Goal: Task Accomplishment & Management: Manage account settings

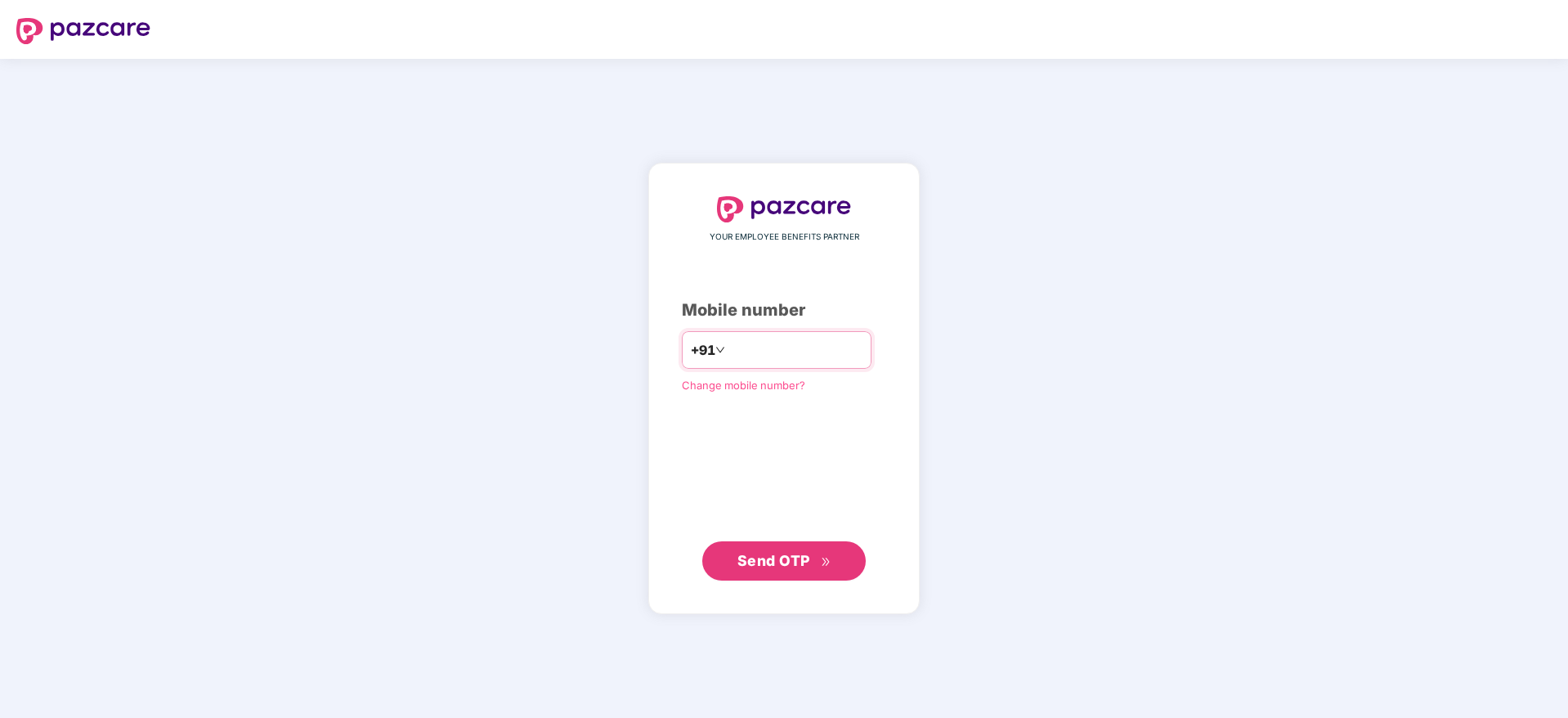
click at [775, 352] on input "number" at bounding box center [795, 350] width 134 height 26
type input "**********"
click at [780, 560] on span "Send OTP" at bounding box center [774, 560] width 73 height 17
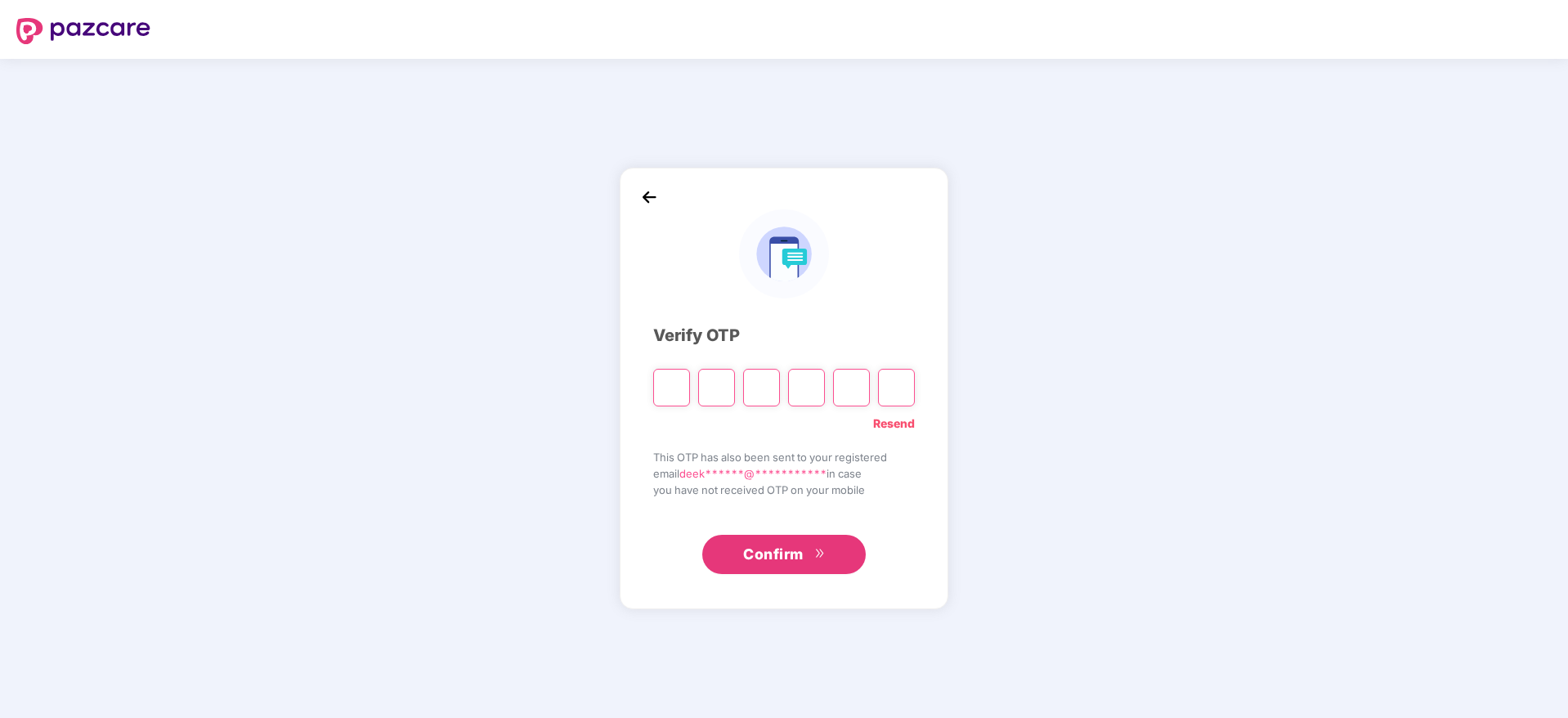
paste input "*"
type input "*"
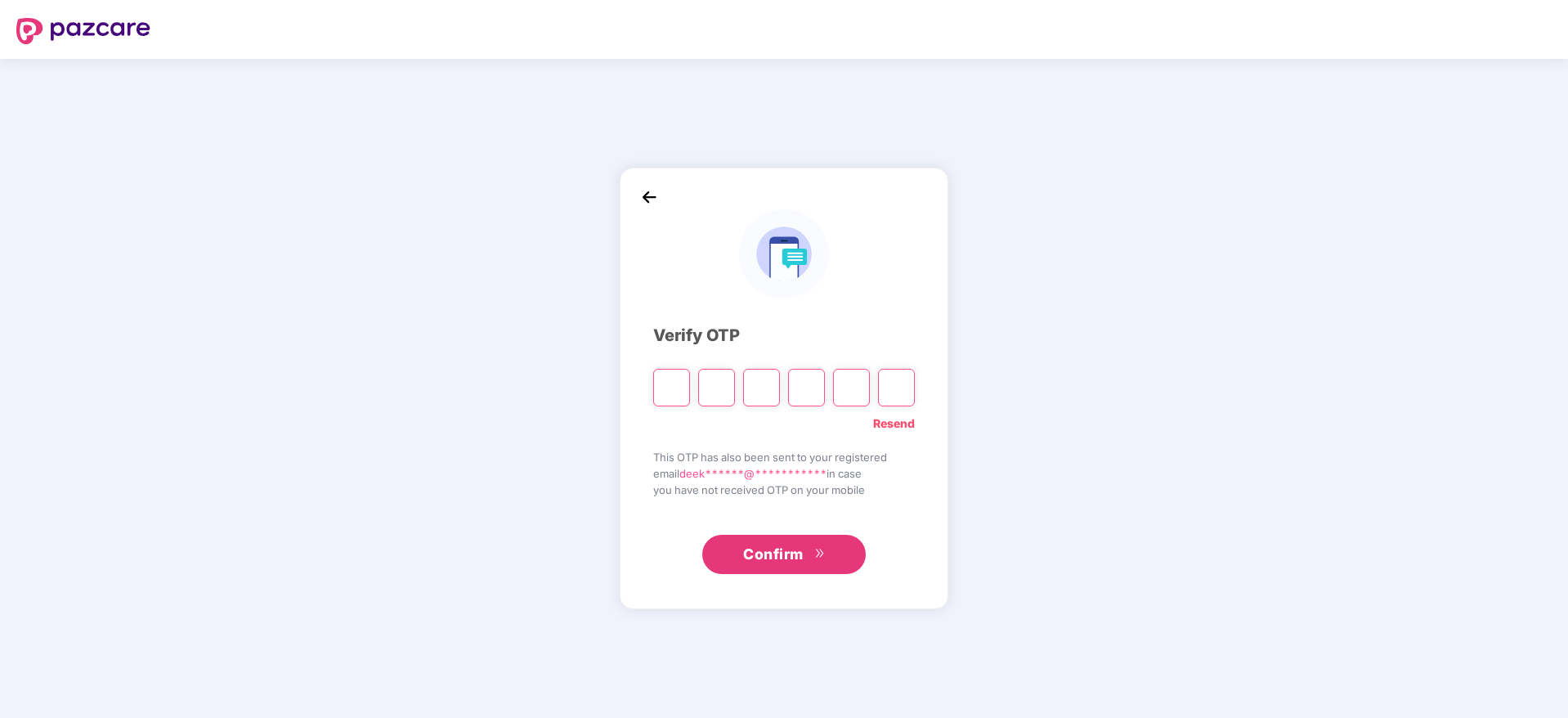
type input "*"
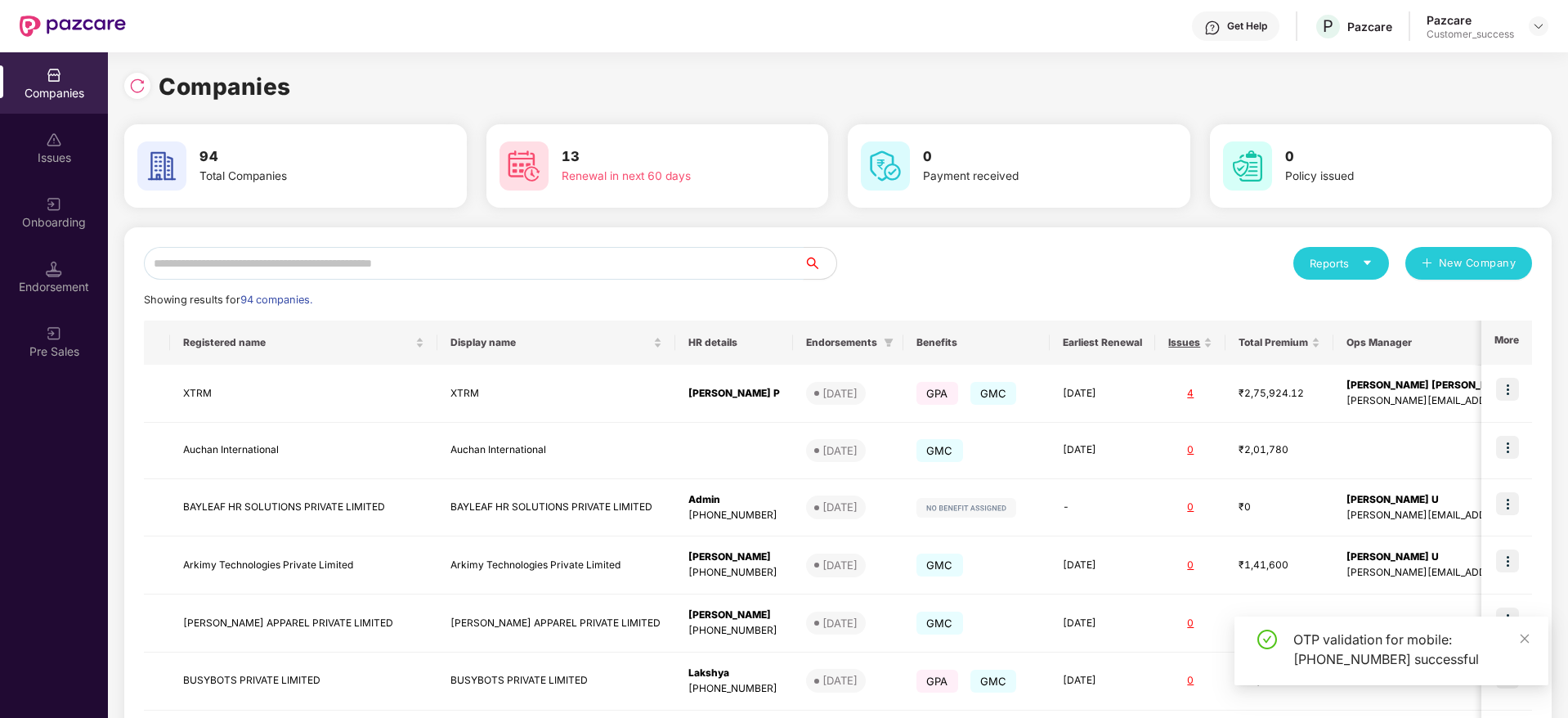
click at [363, 262] on input "text" at bounding box center [474, 263] width 660 height 33
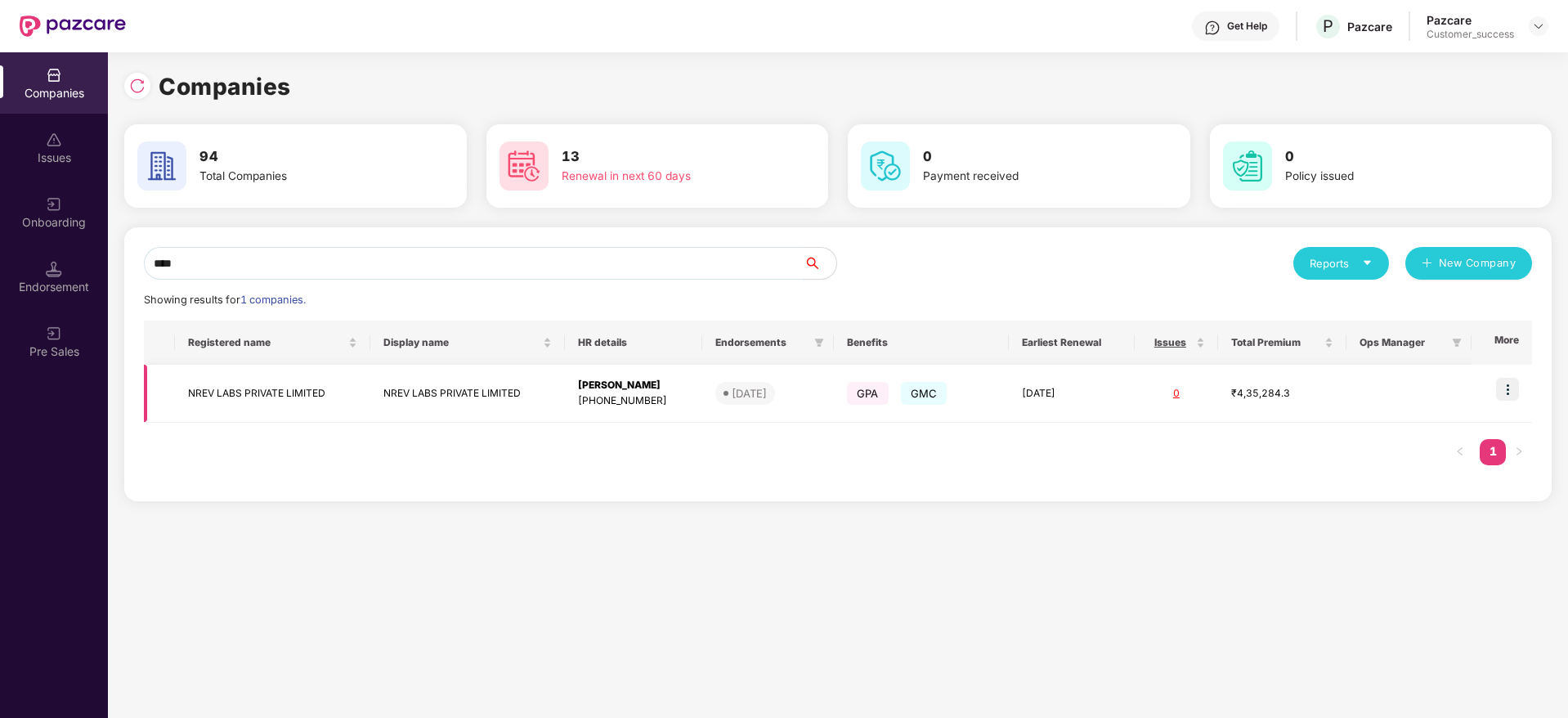
type input "****"
click at [1513, 386] on img at bounding box center [1507, 389] width 23 height 23
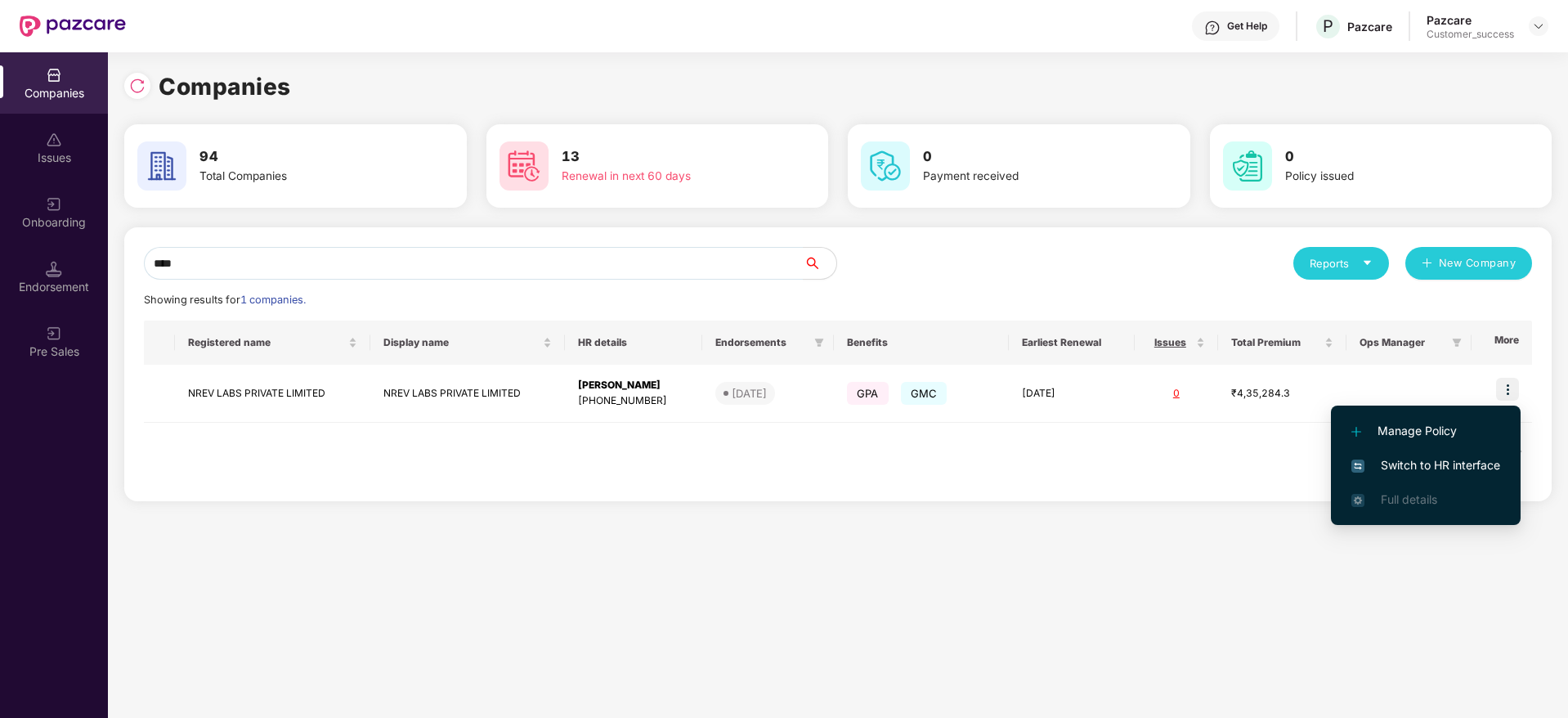
click at [1423, 468] on span "Switch to HR interface" at bounding box center [1425, 464] width 148 height 18
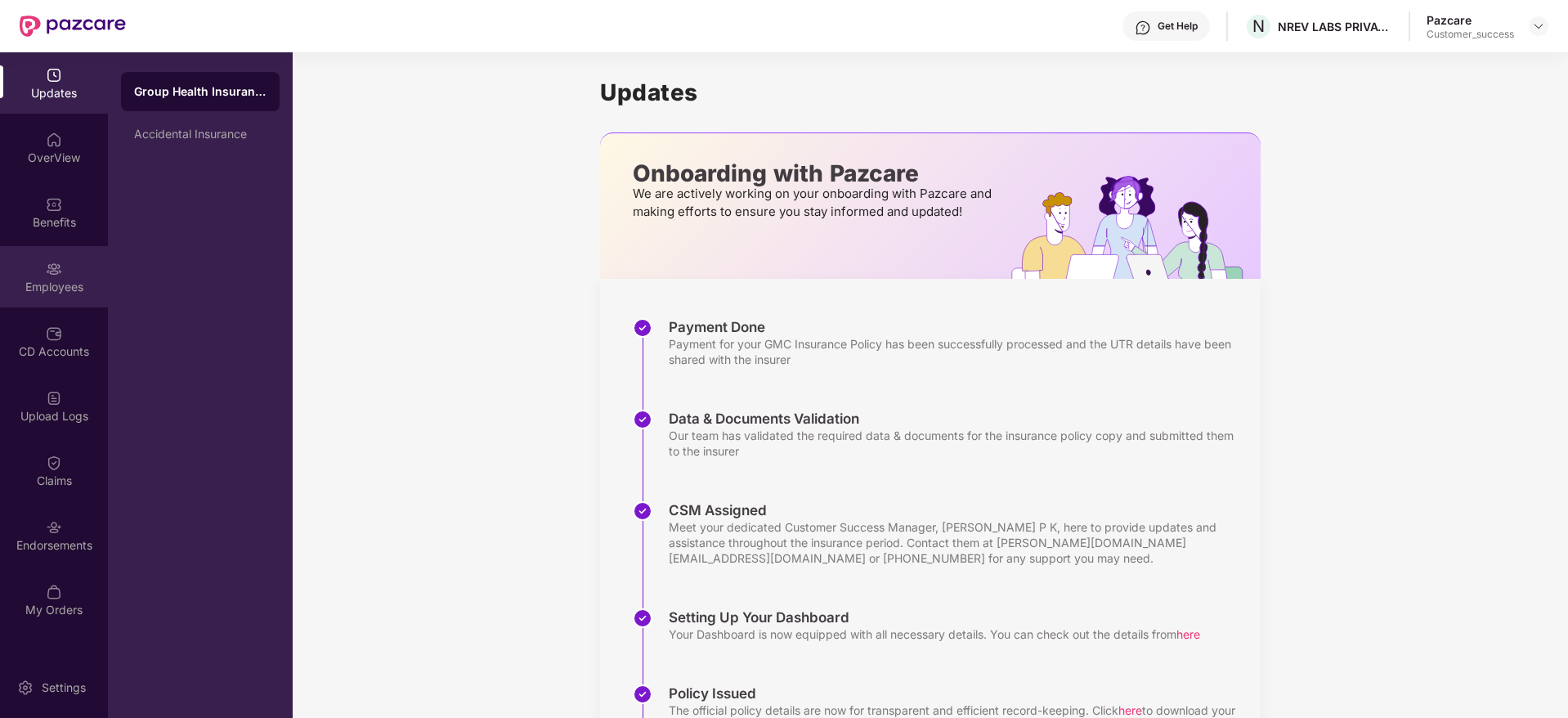
click at [78, 270] on div "Employees" at bounding box center [54, 276] width 108 height 61
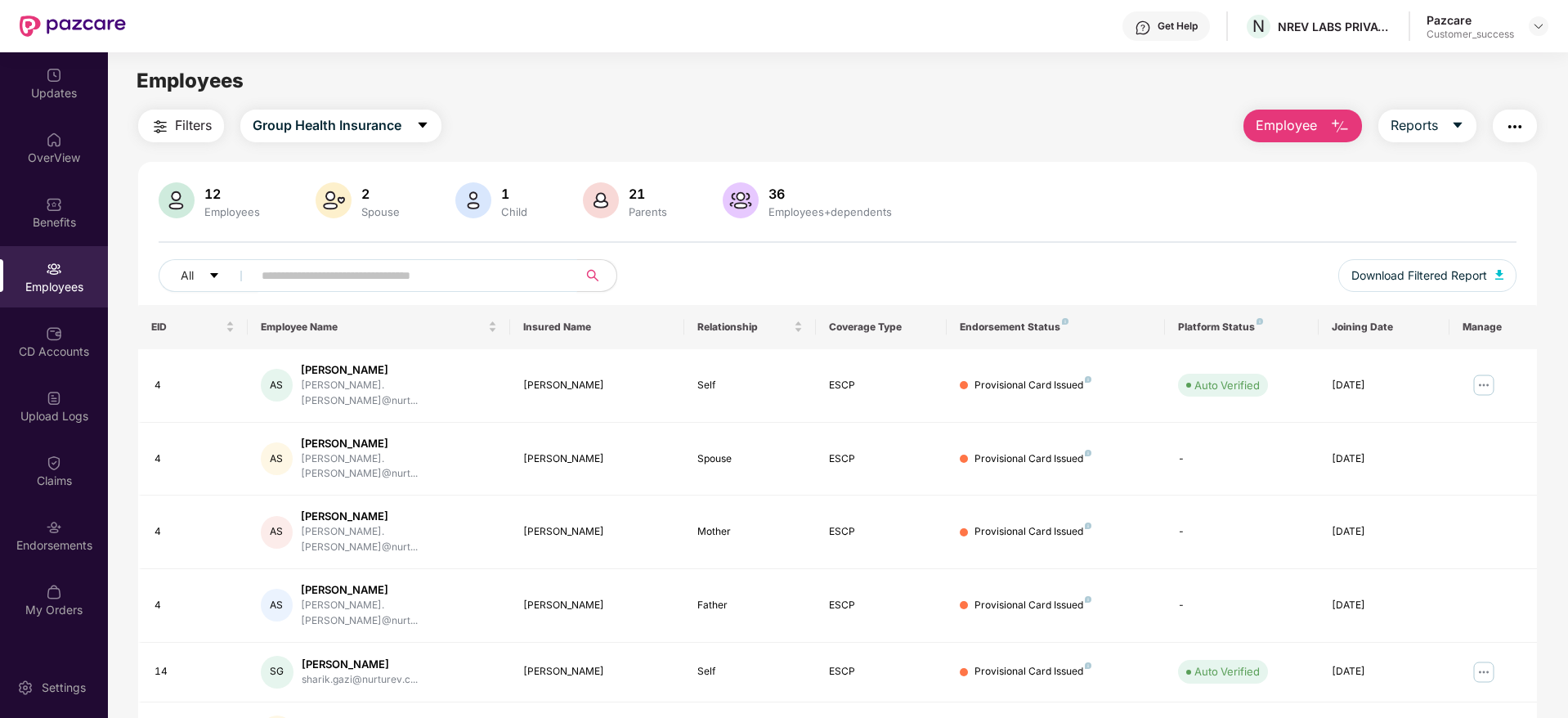
click at [468, 275] on input "text" at bounding box center [409, 275] width 293 height 25
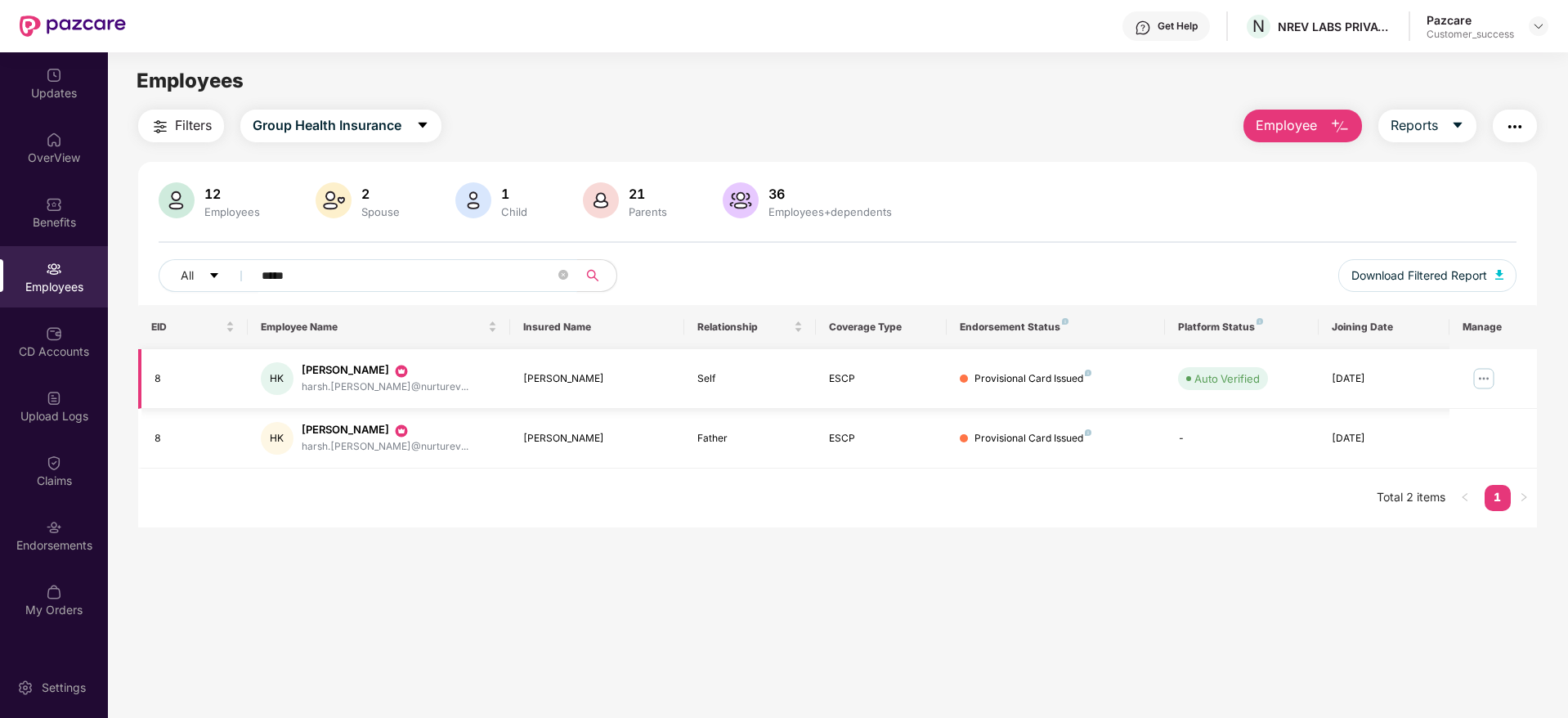
type input "*****"
click at [1485, 375] on img at bounding box center [1484, 378] width 26 height 26
click at [60, 193] on div "Benefits" at bounding box center [54, 212] width 108 height 61
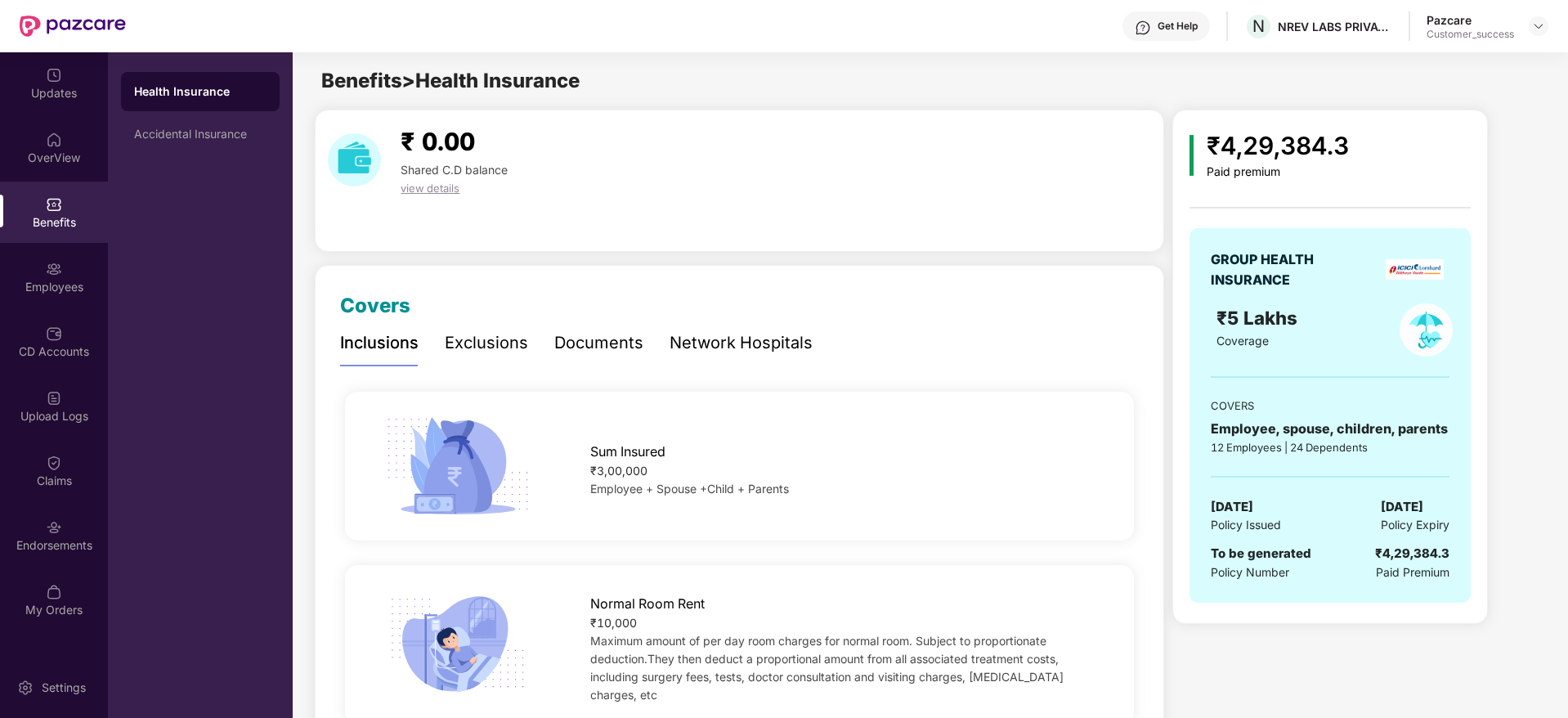
click at [1181, 26] on div "Get Help" at bounding box center [1177, 26] width 40 height 13
click at [903, 250] on div "₹ 0.00 Shared C.D balance view details" at bounding box center [740, 181] width 849 height 142
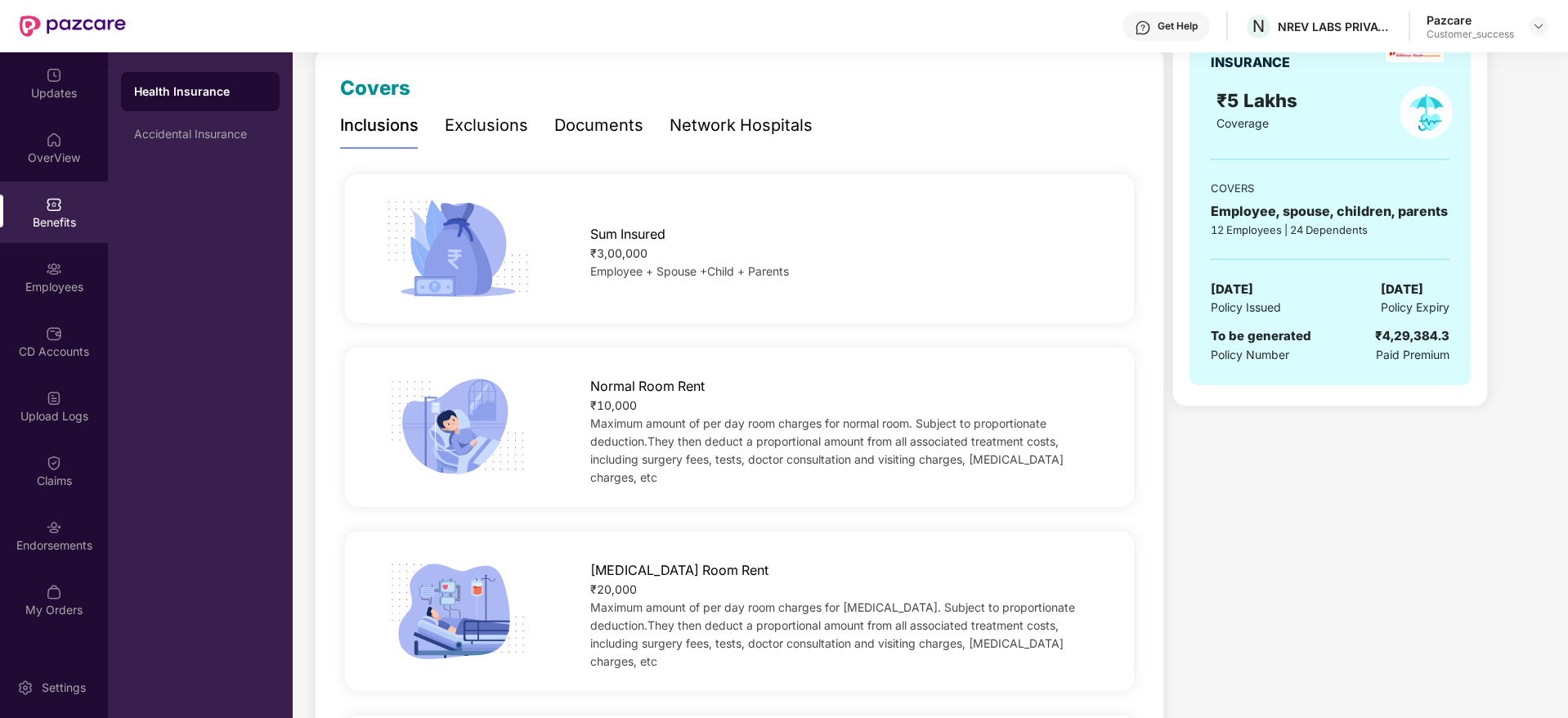
scroll to position [214, 0]
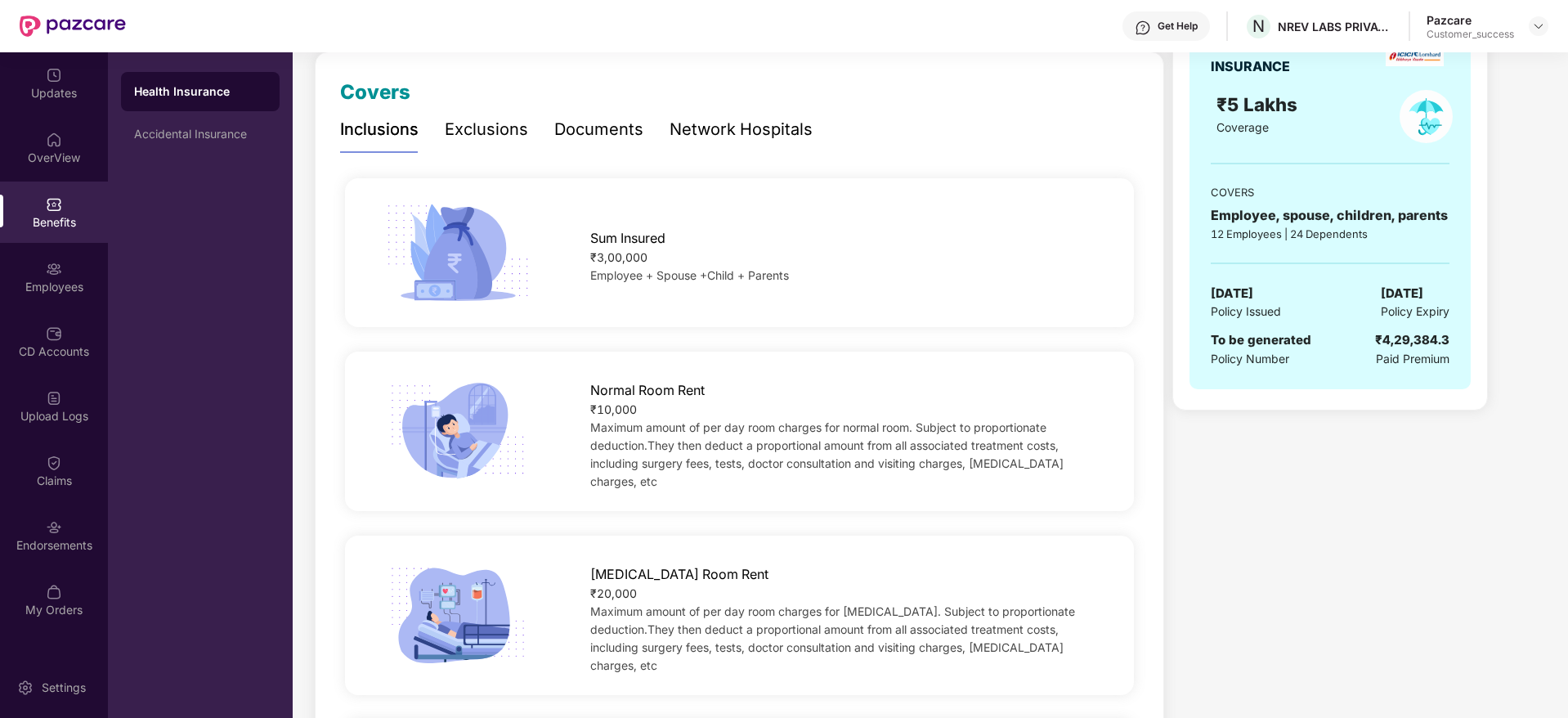
click at [485, 135] on div "Exclusions" at bounding box center [486, 130] width 83 height 26
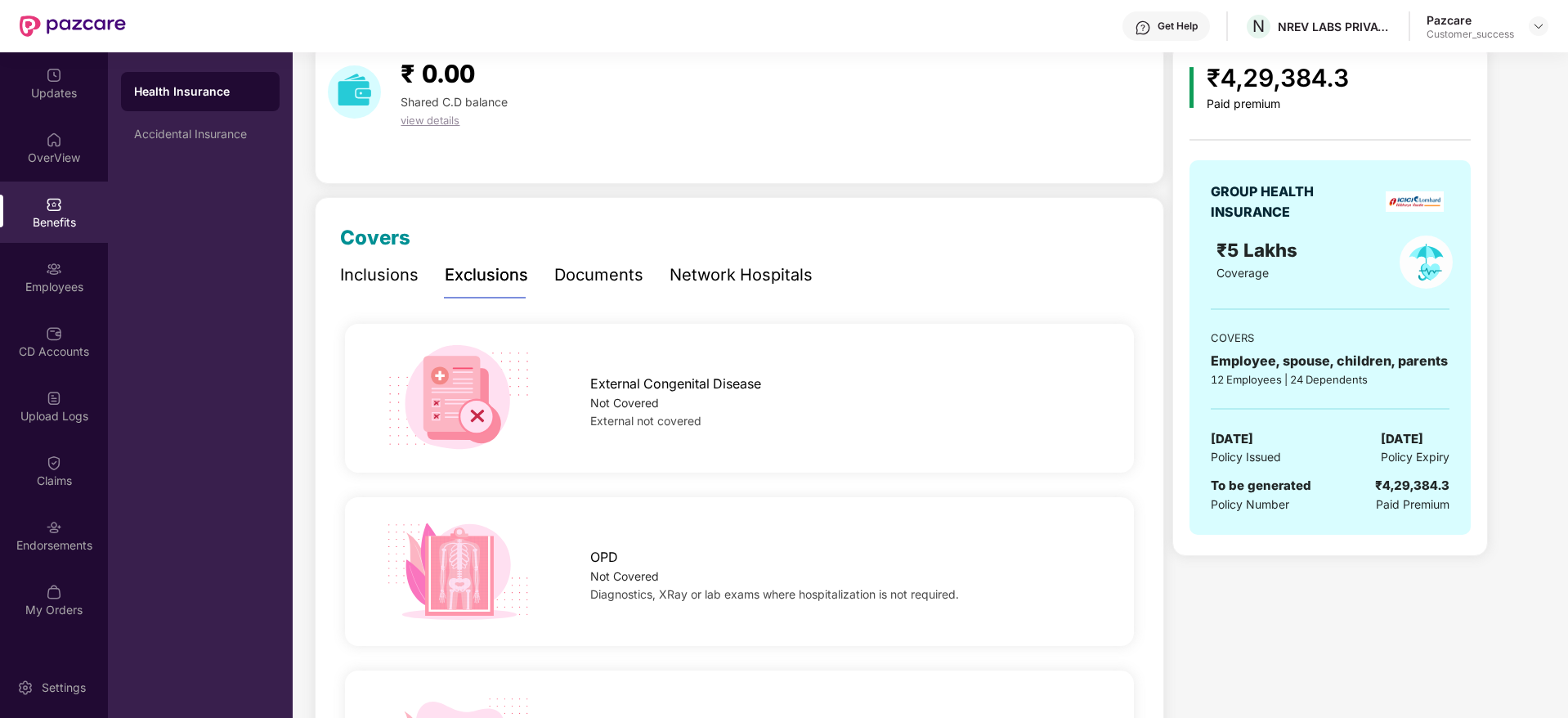
scroll to position [66, 0]
click at [604, 289] on div "Documents" at bounding box center [599, 276] width 89 height 26
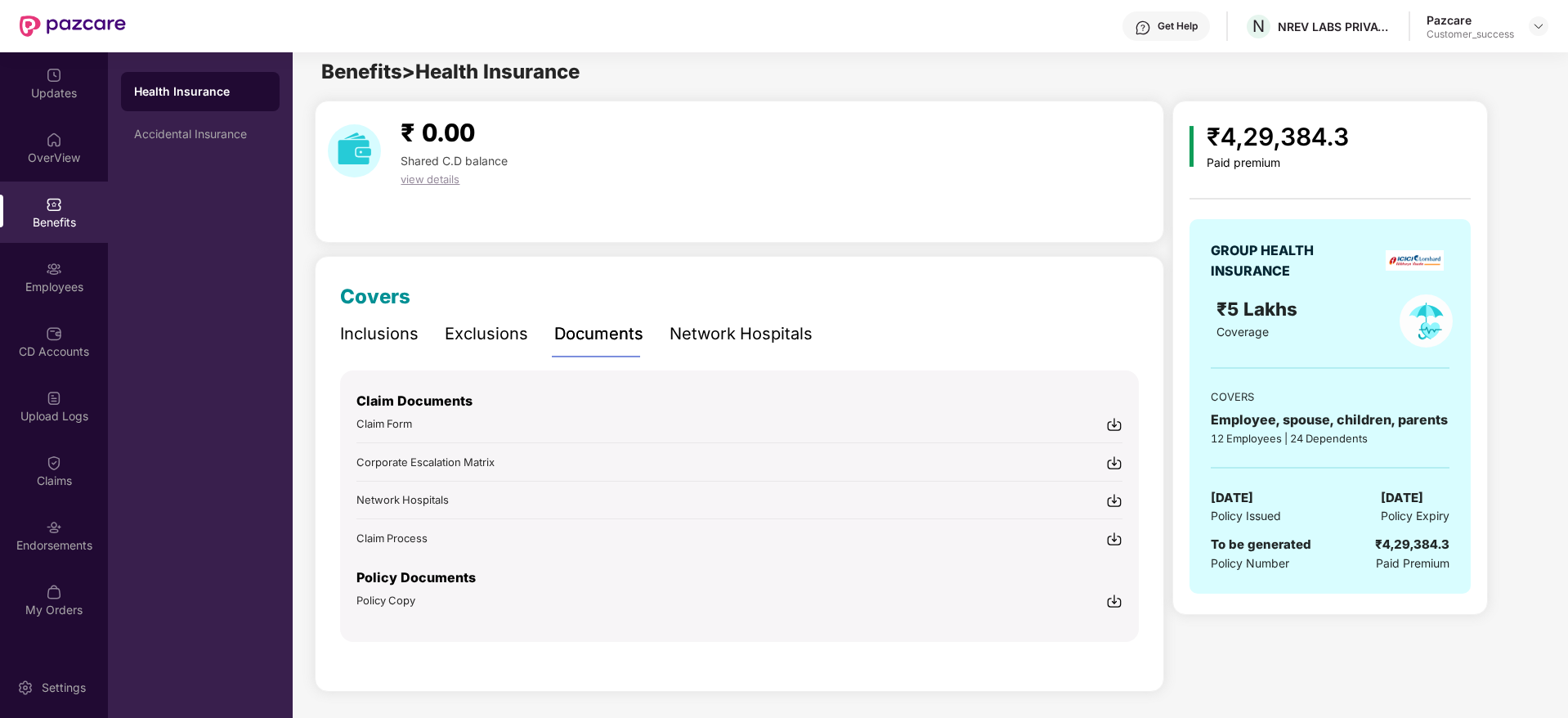
click at [776, 335] on div "Network Hospitals" at bounding box center [740, 334] width 143 height 26
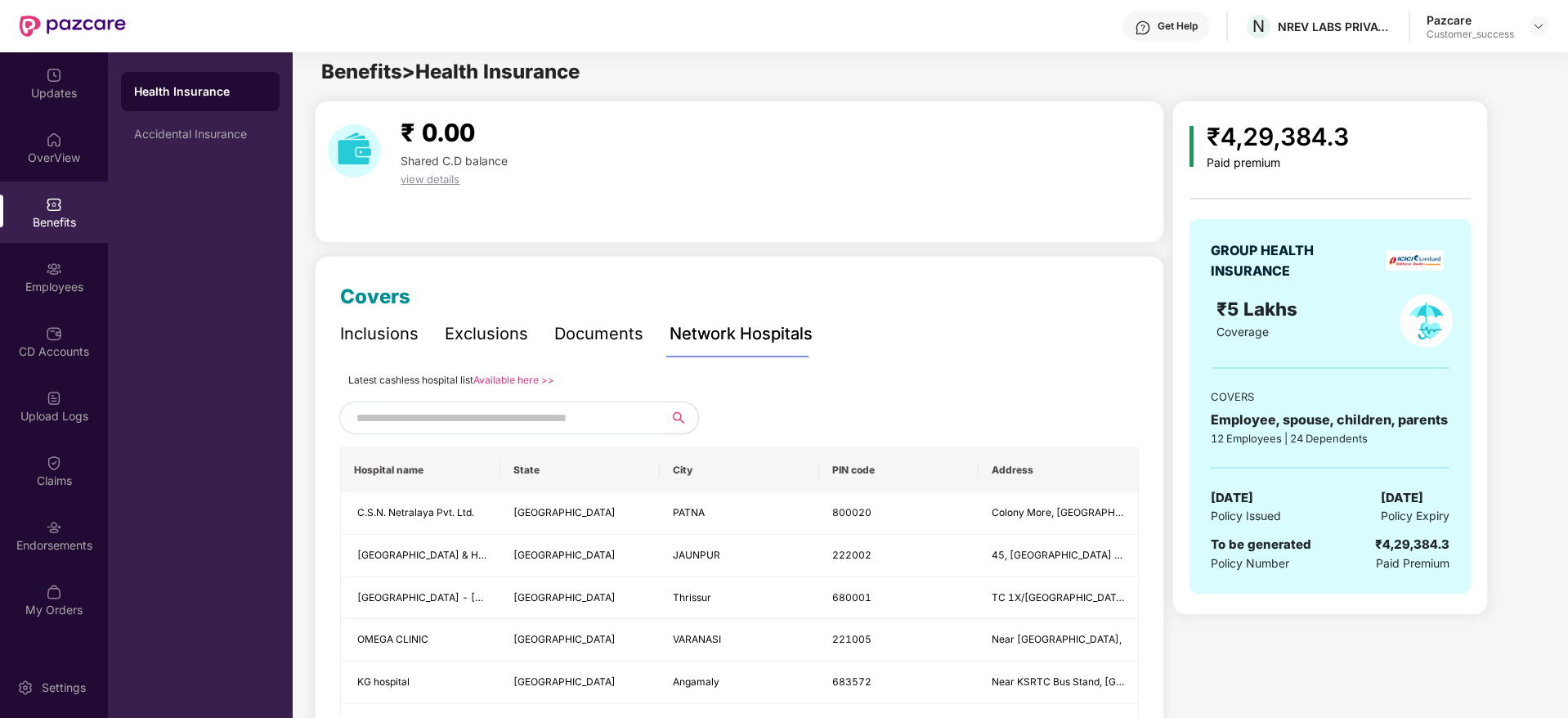
click at [491, 409] on input "text" at bounding box center [497, 418] width 280 height 25
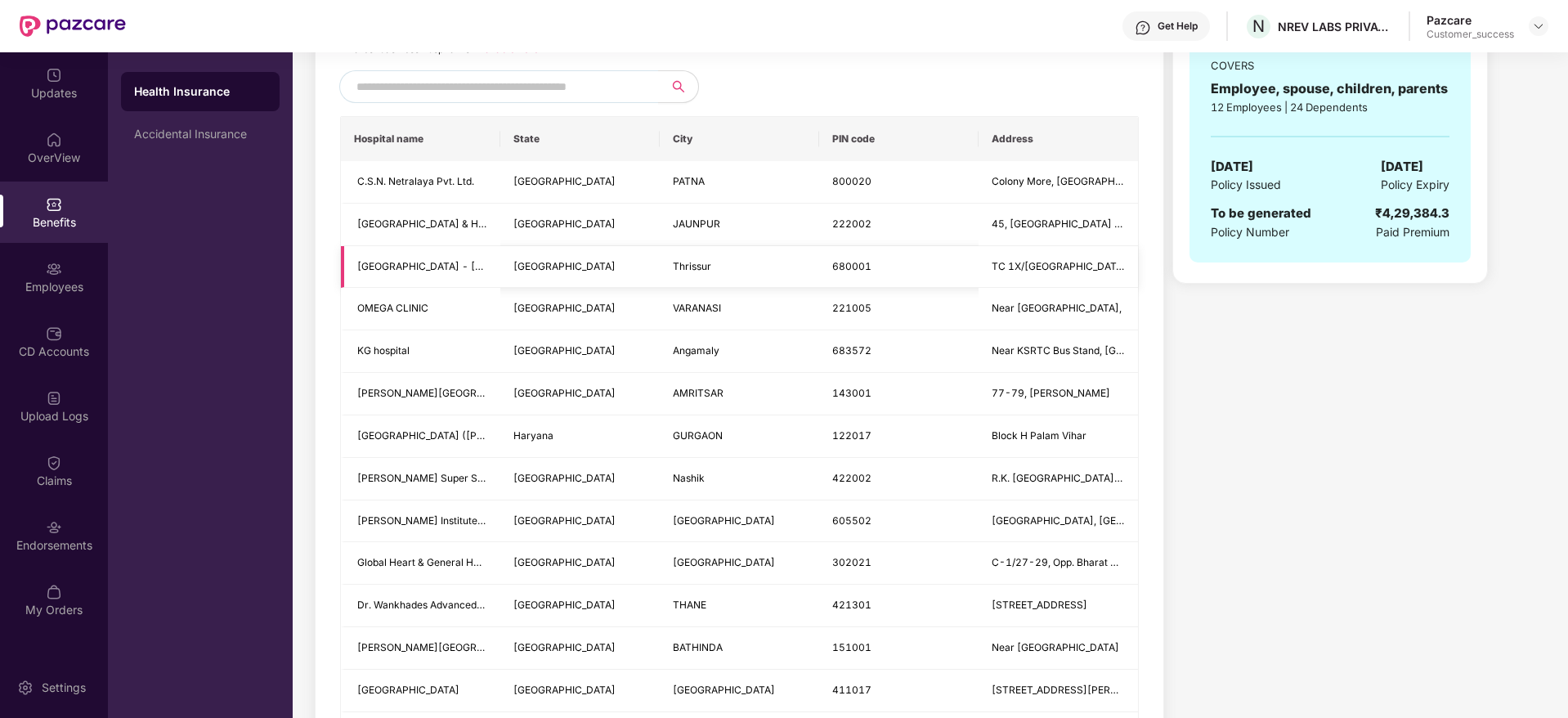
scroll to position [0, 0]
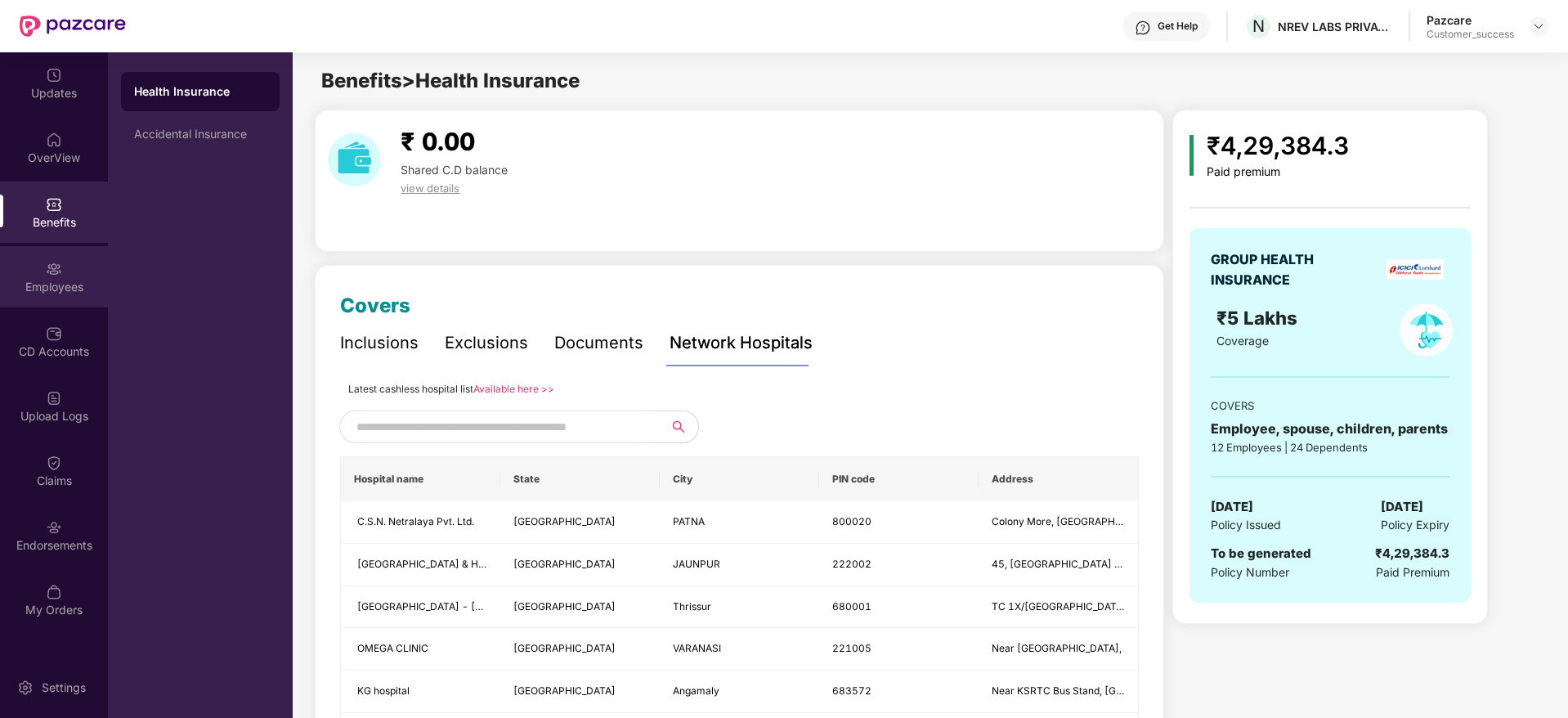
click at [59, 285] on div "Employees" at bounding box center [54, 287] width 108 height 16
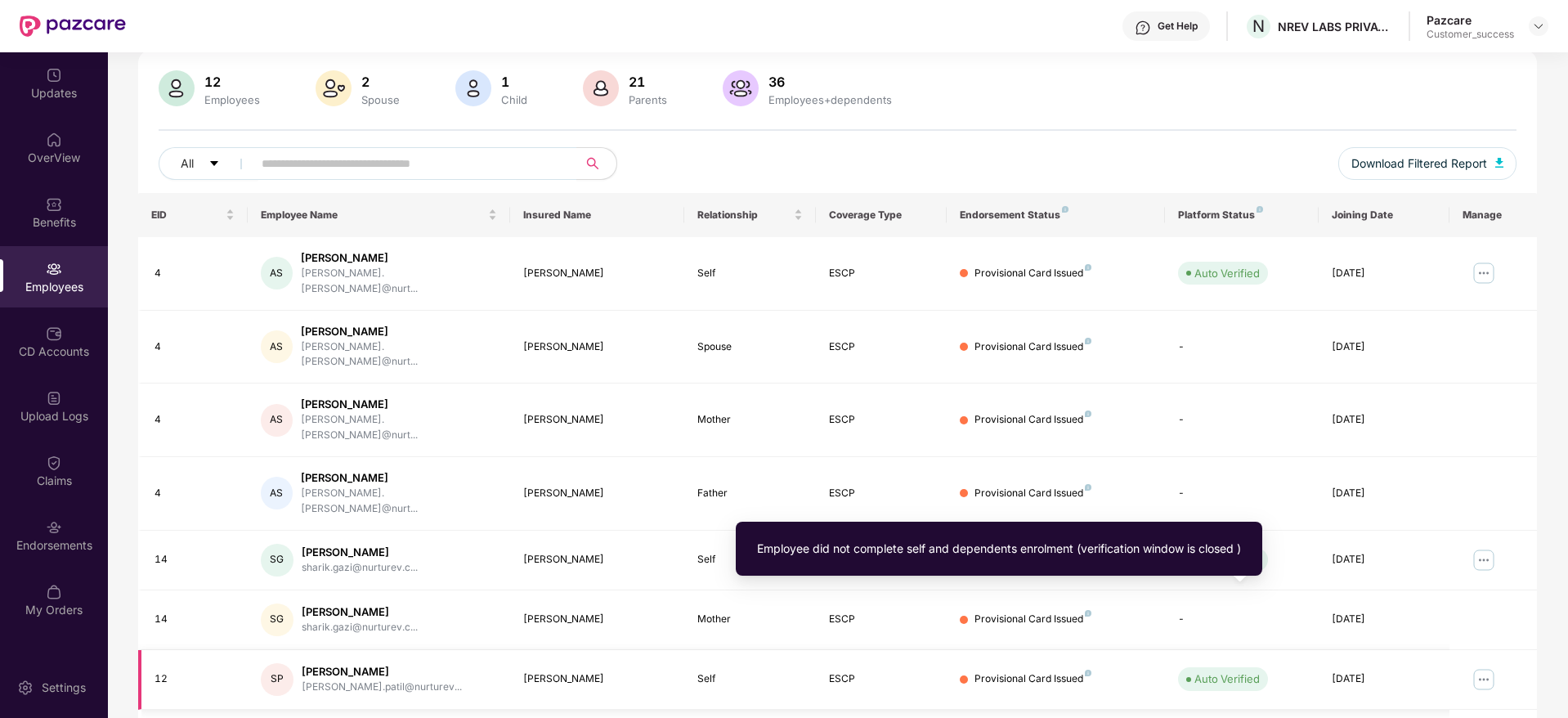
scroll to position [110, 0]
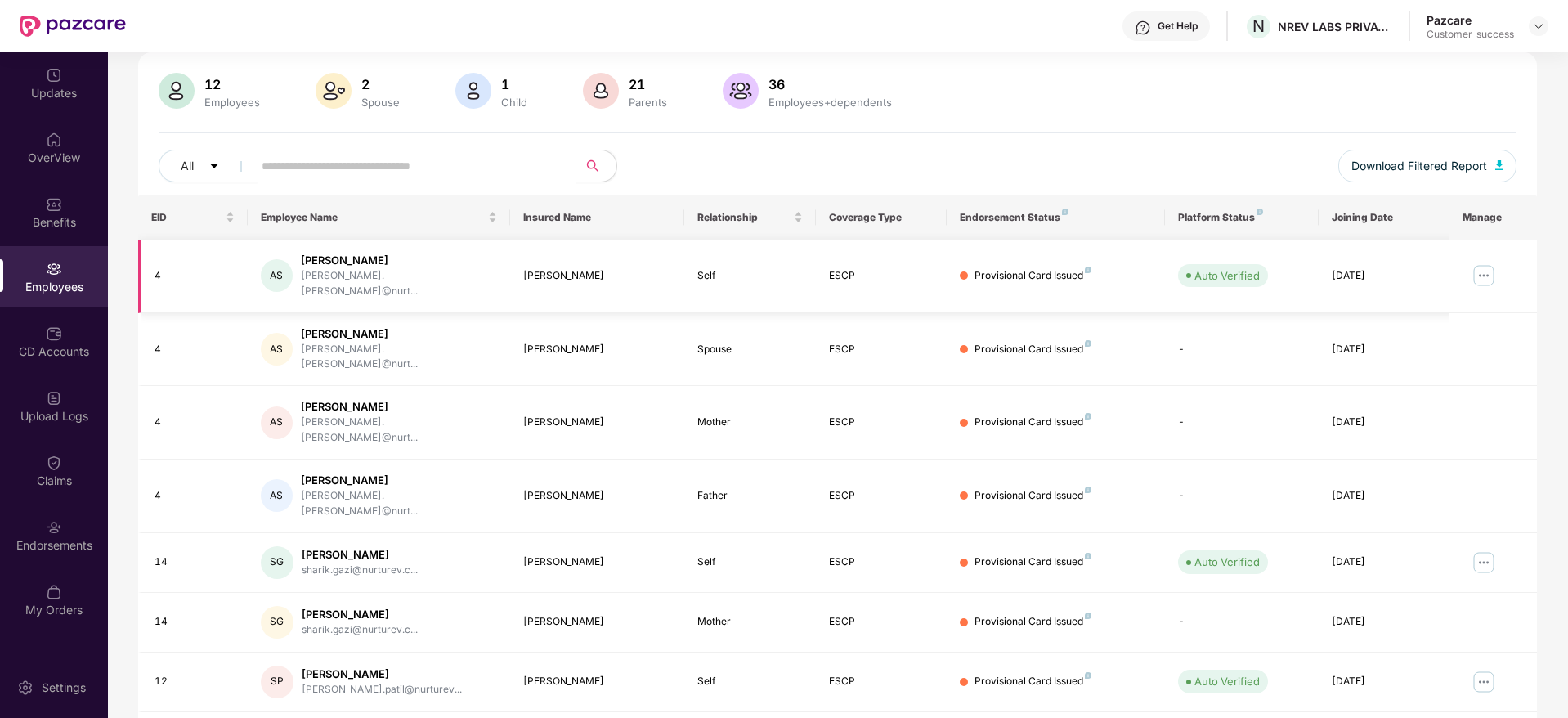
click at [1488, 269] on img at bounding box center [1484, 276] width 26 height 26
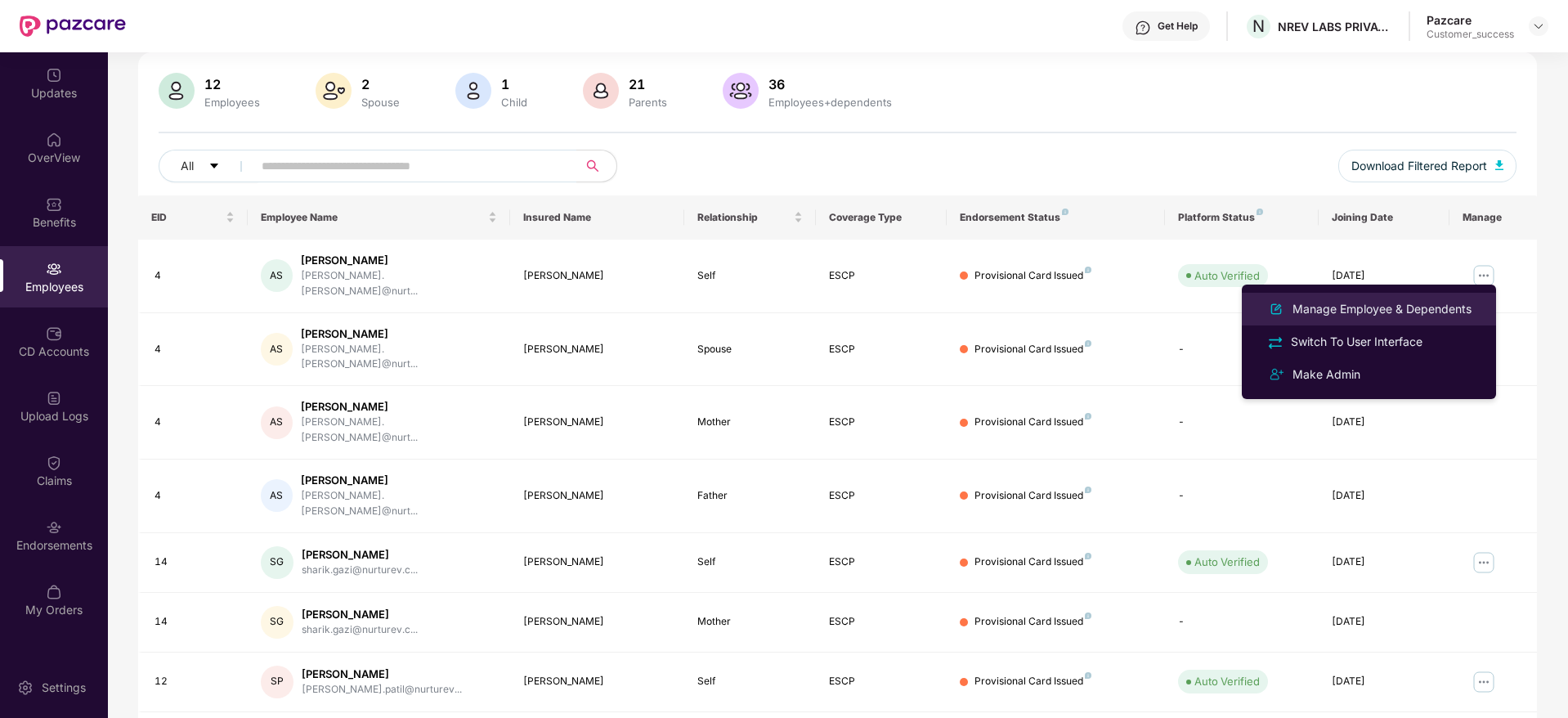
click at [1443, 305] on div "Manage Employee & Dependents" at bounding box center [1382, 308] width 185 height 18
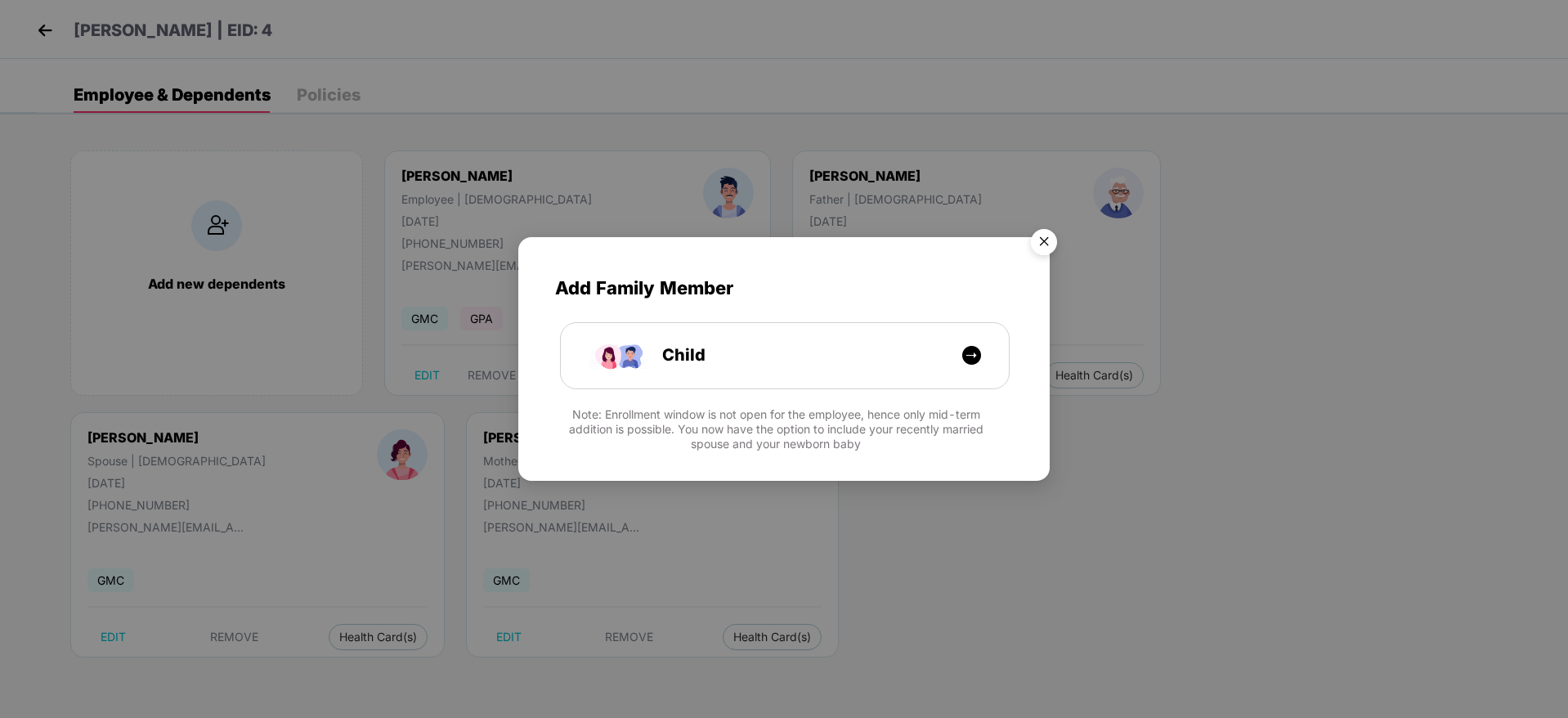
click at [1035, 240] on img "Close" at bounding box center [1044, 244] width 45 height 45
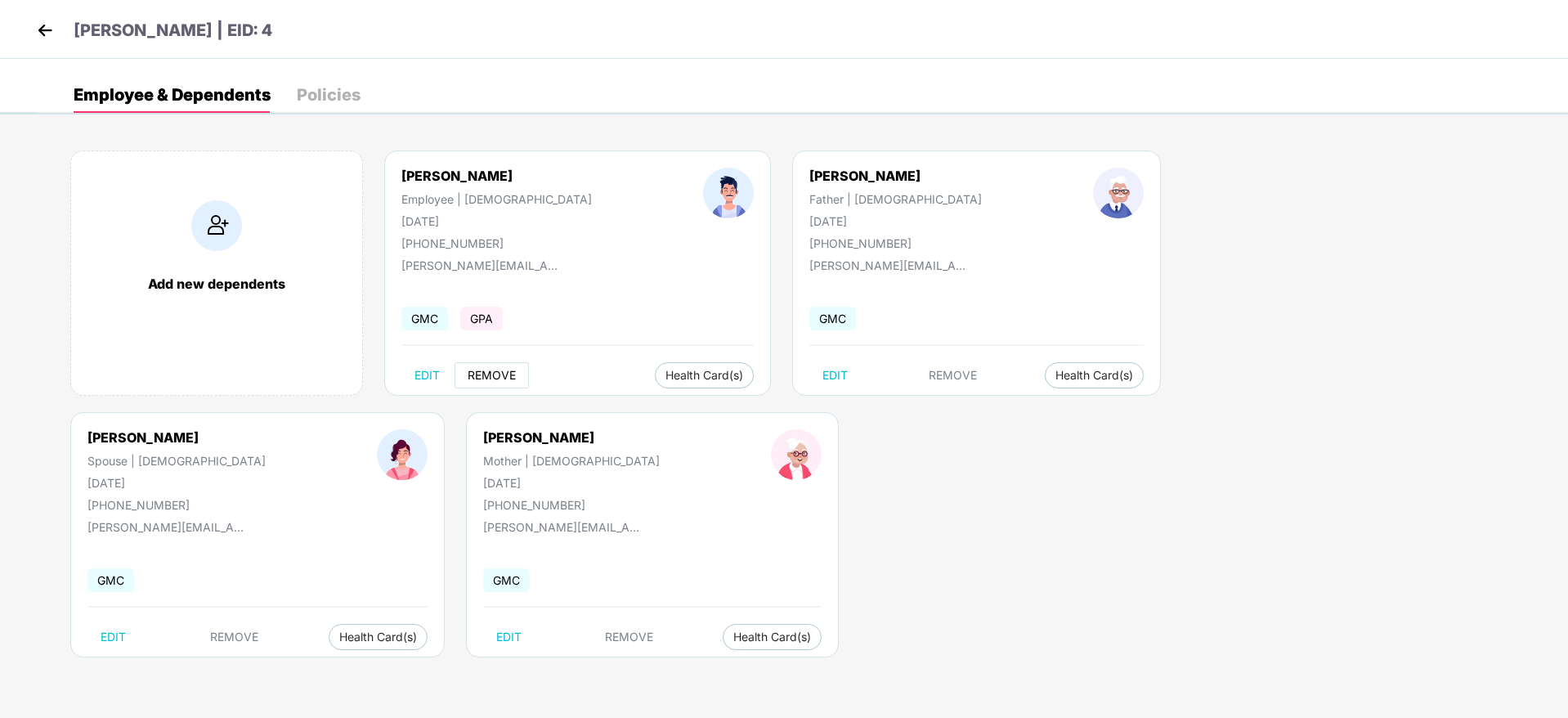
click at [493, 370] on span "REMOVE" at bounding box center [492, 376] width 48 height 13
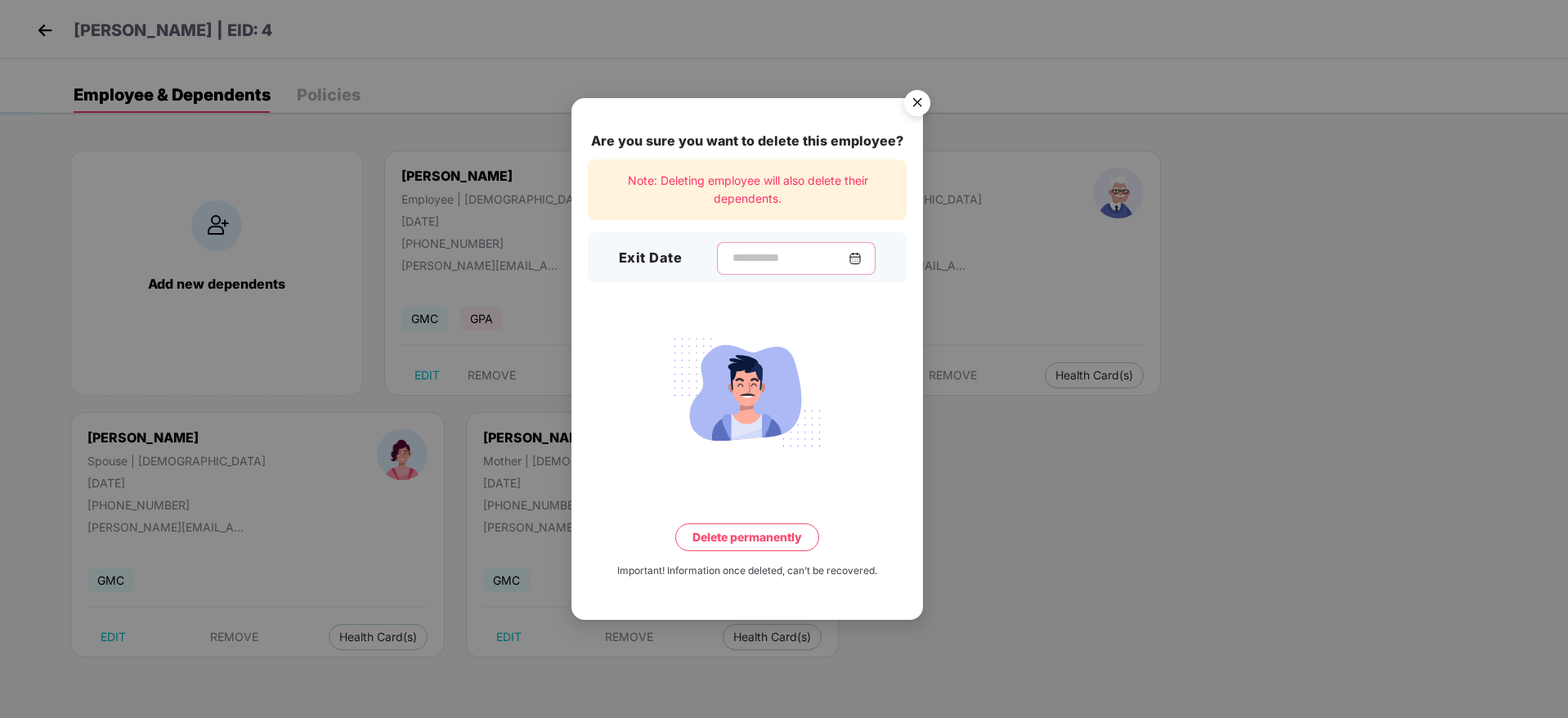
click at [768, 250] on input at bounding box center [790, 258] width 118 height 17
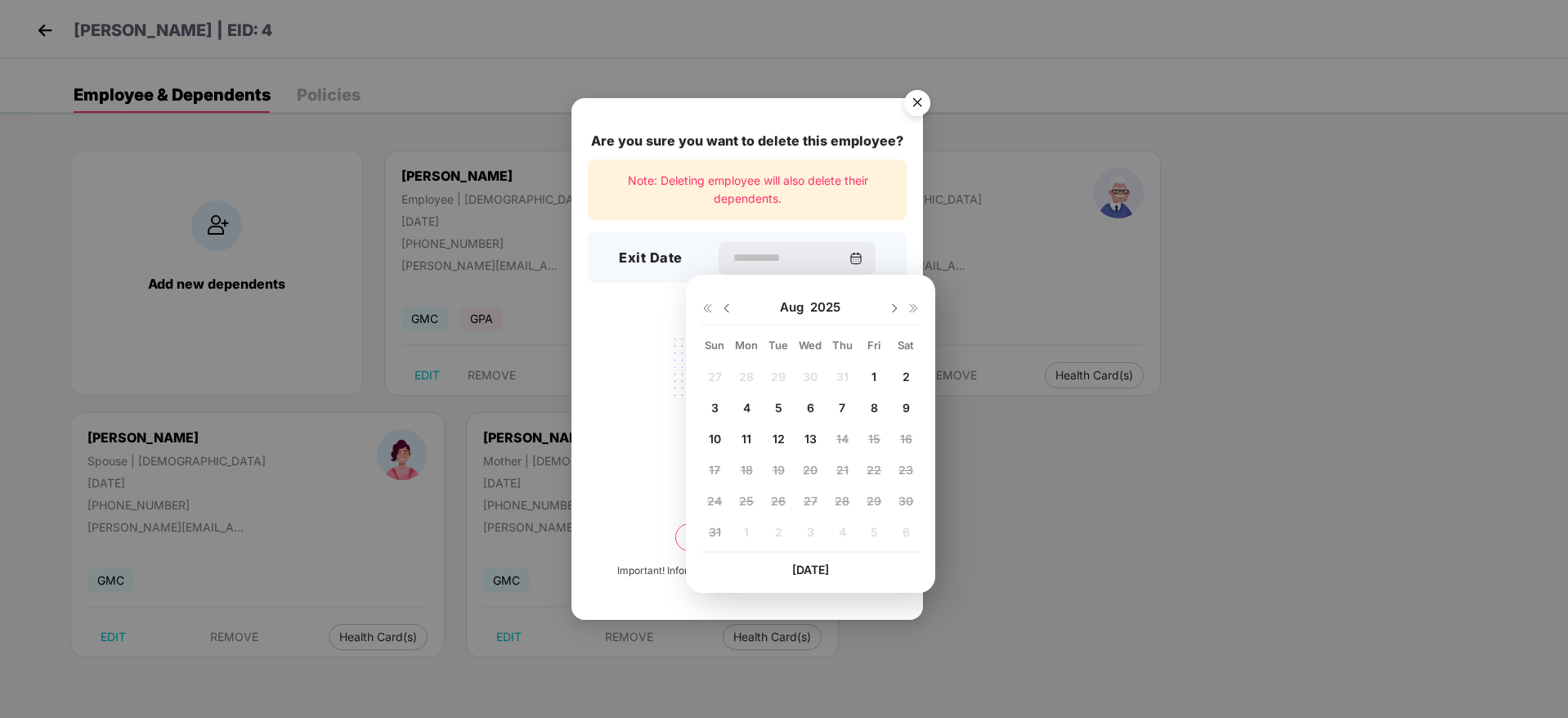
click at [641, 501] on div "Are you sure you want to delete this employee? Note: Deleting employee will als…" at bounding box center [747, 359] width 352 height 522
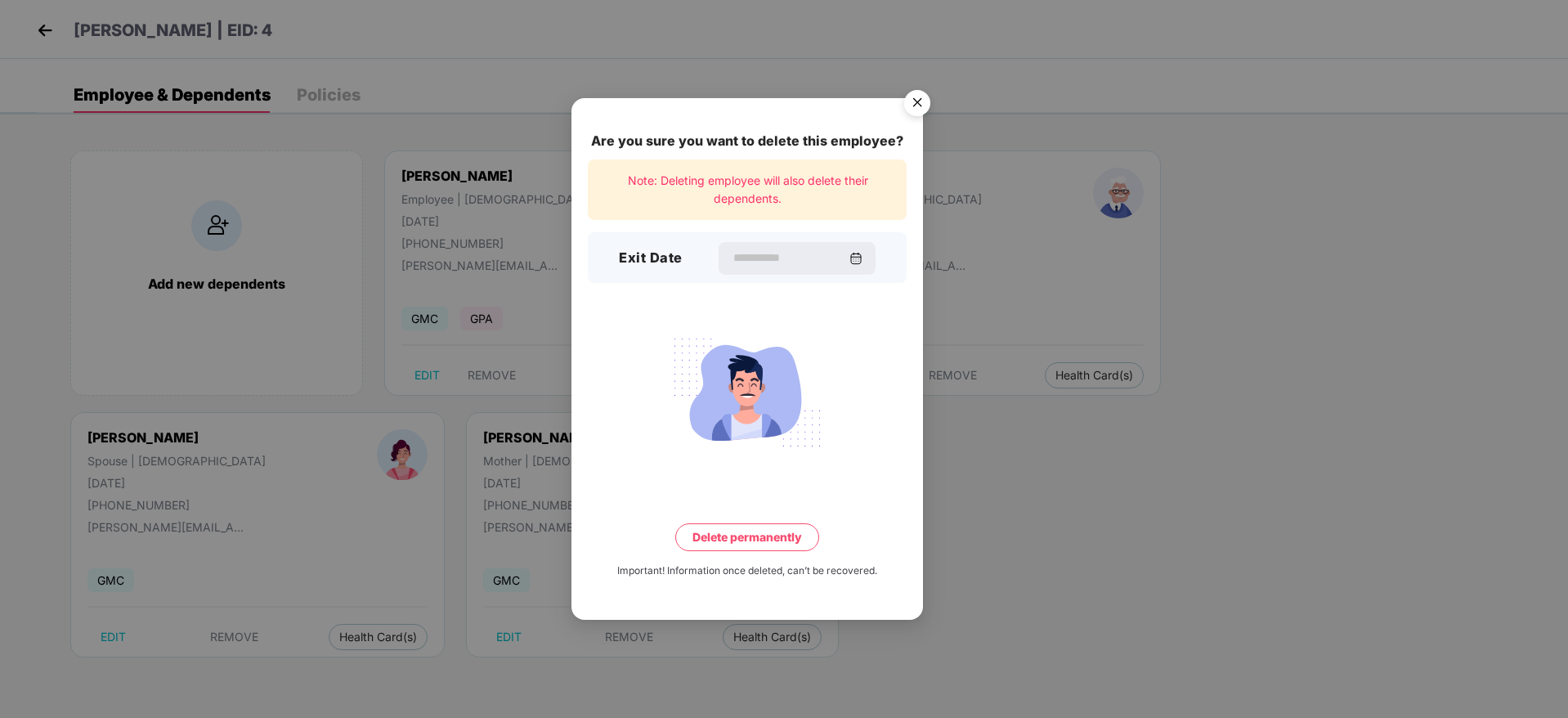
click at [906, 103] on img "Close" at bounding box center [917, 105] width 45 height 45
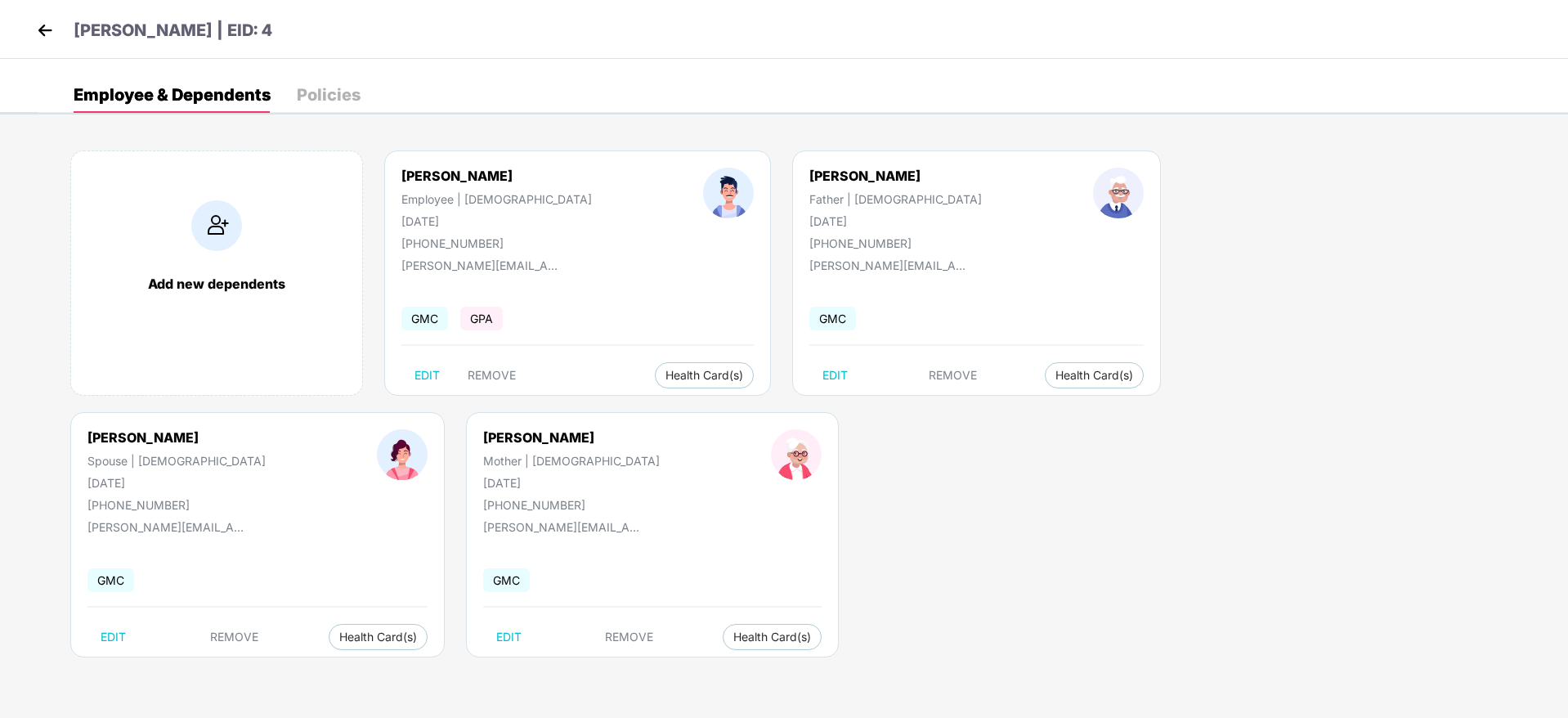
click at [50, 26] on img at bounding box center [45, 30] width 25 height 25
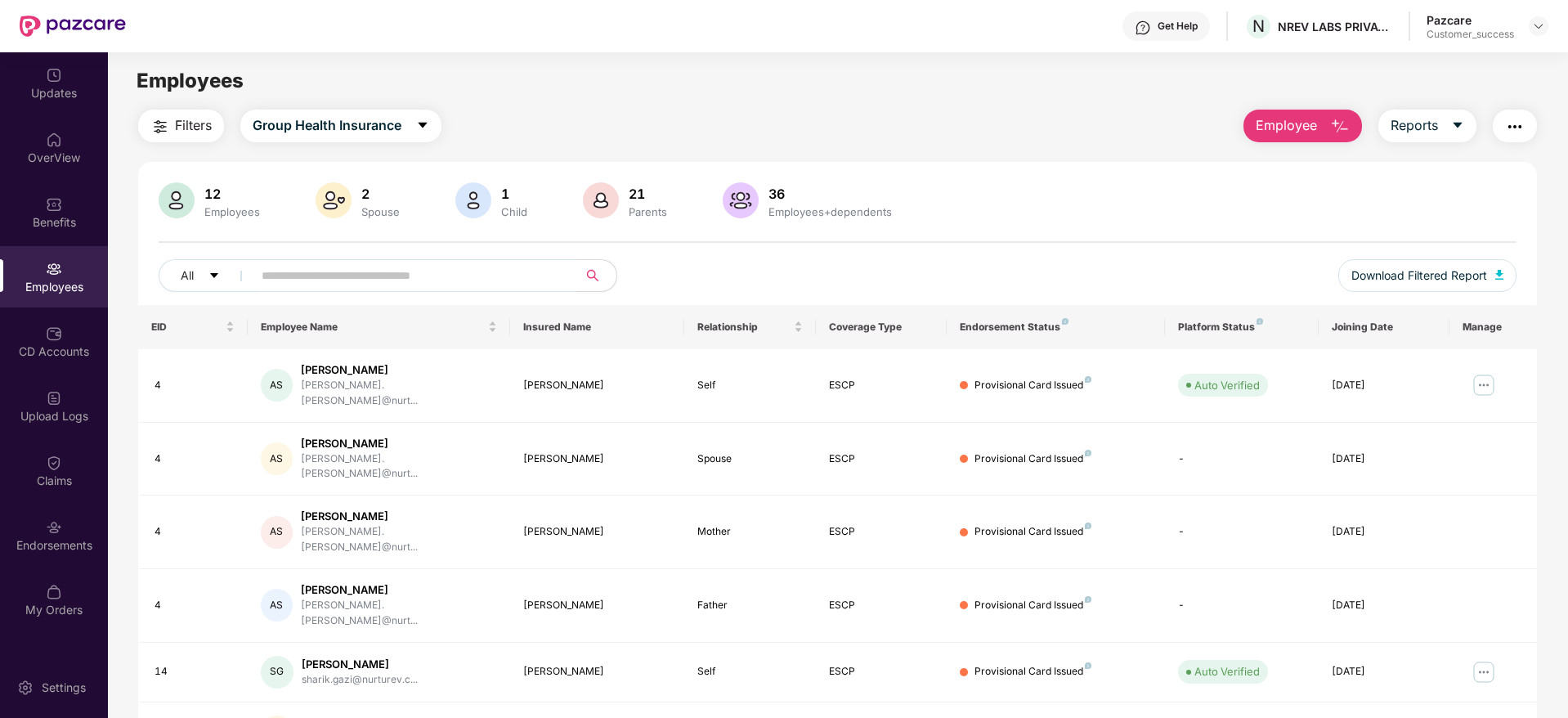
click at [1313, 132] on span "Employee" at bounding box center [1286, 126] width 61 height 21
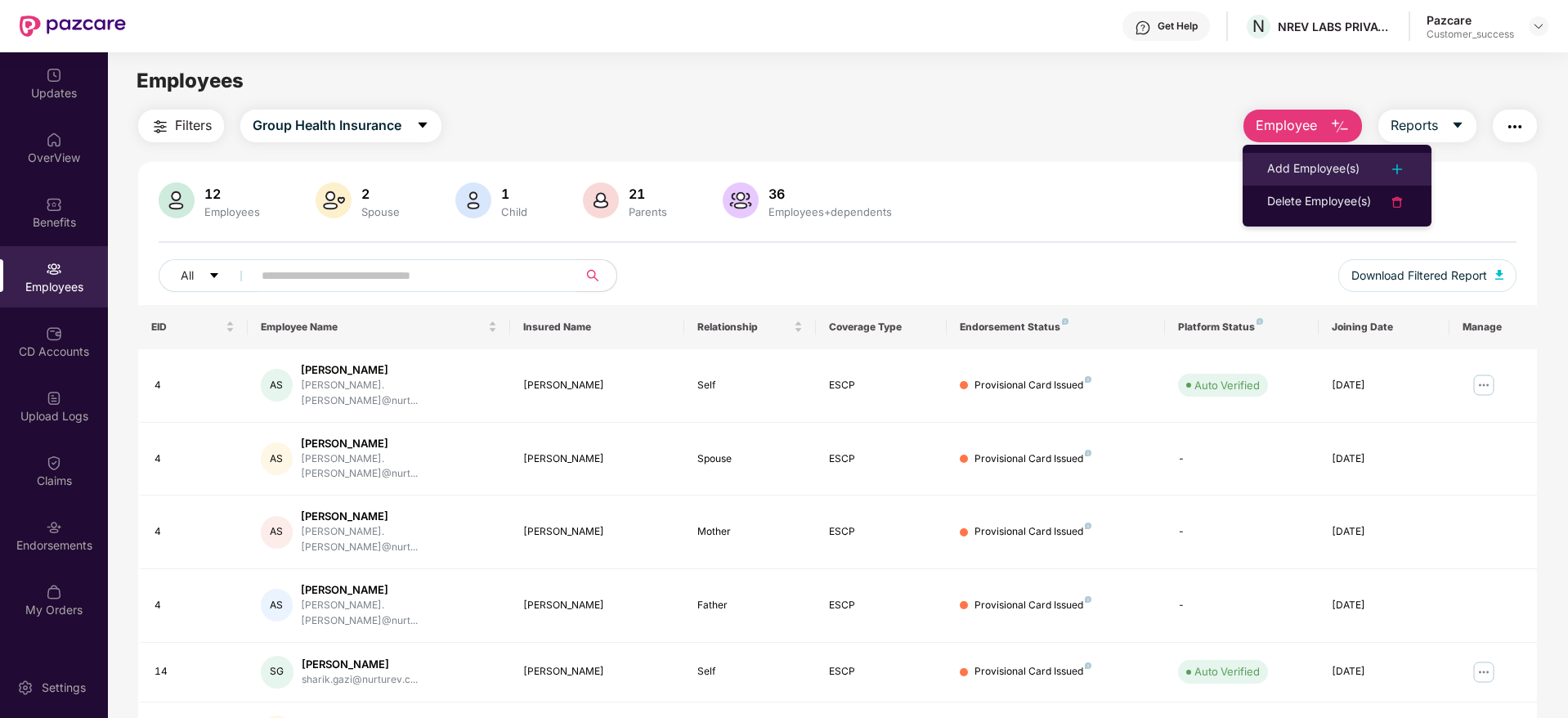
click at [1286, 164] on div "Add Employee(s)" at bounding box center [1314, 169] width 93 height 20
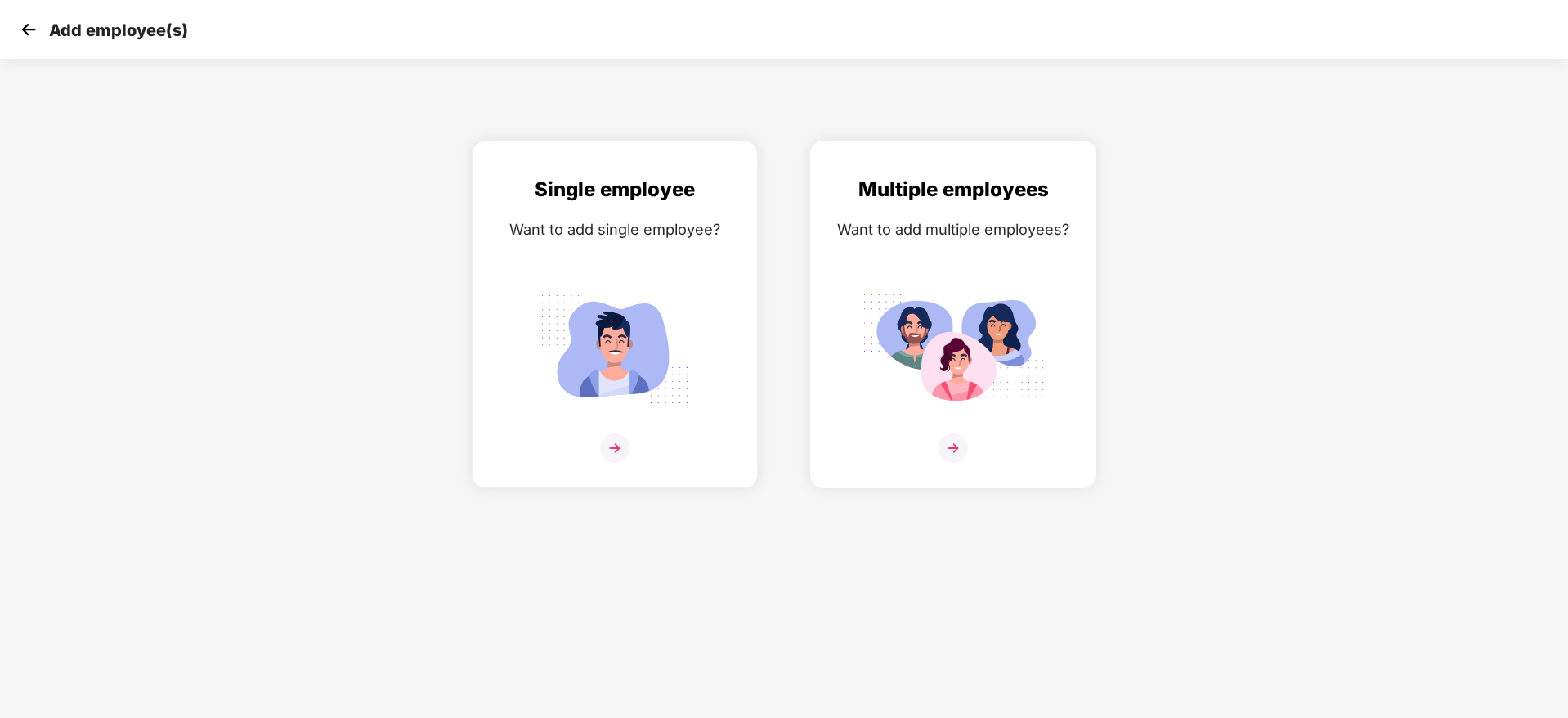
click at [950, 444] on img at bounding box center [953, 447] width 29 height 29
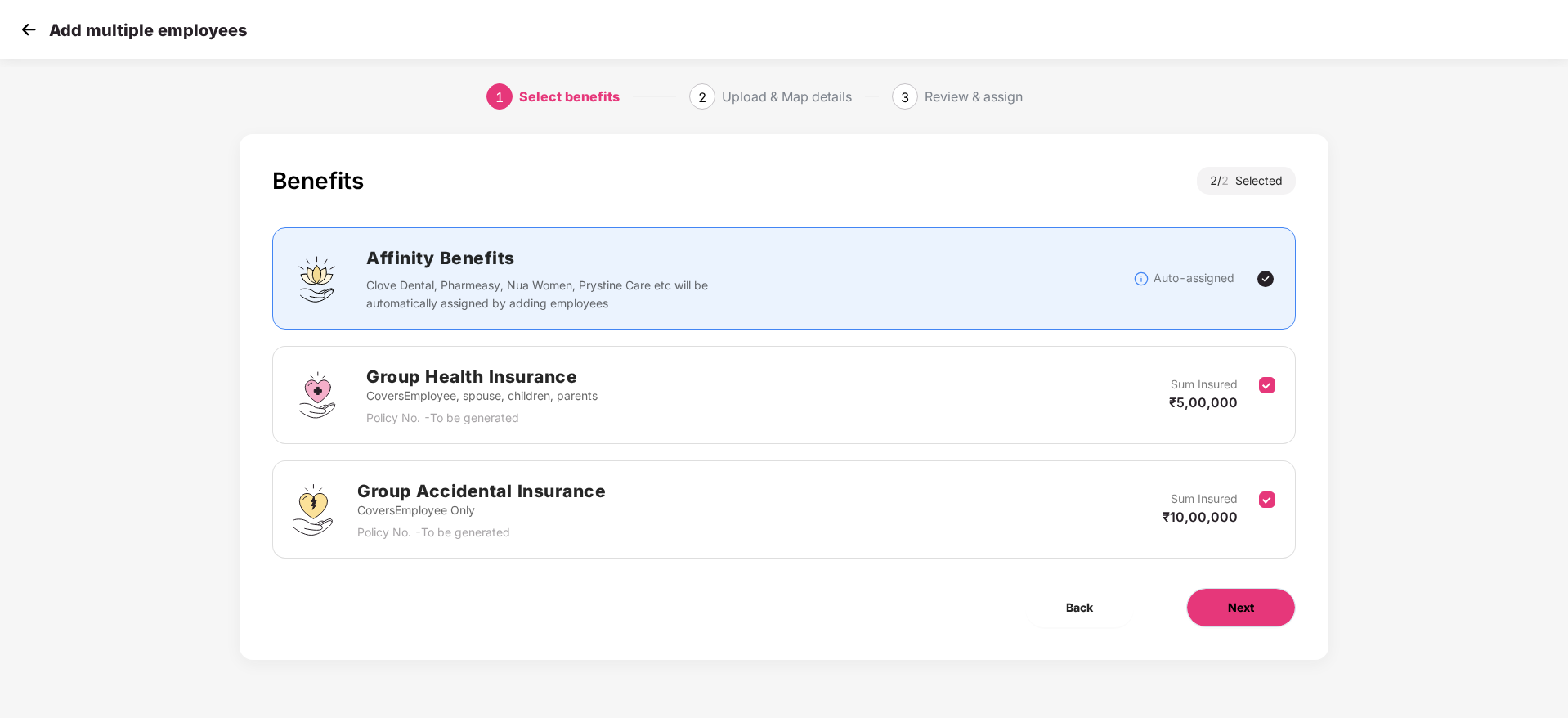
click at [1205, 620] on button "Next" at bounding box center [1242, 608] width 110 height 40
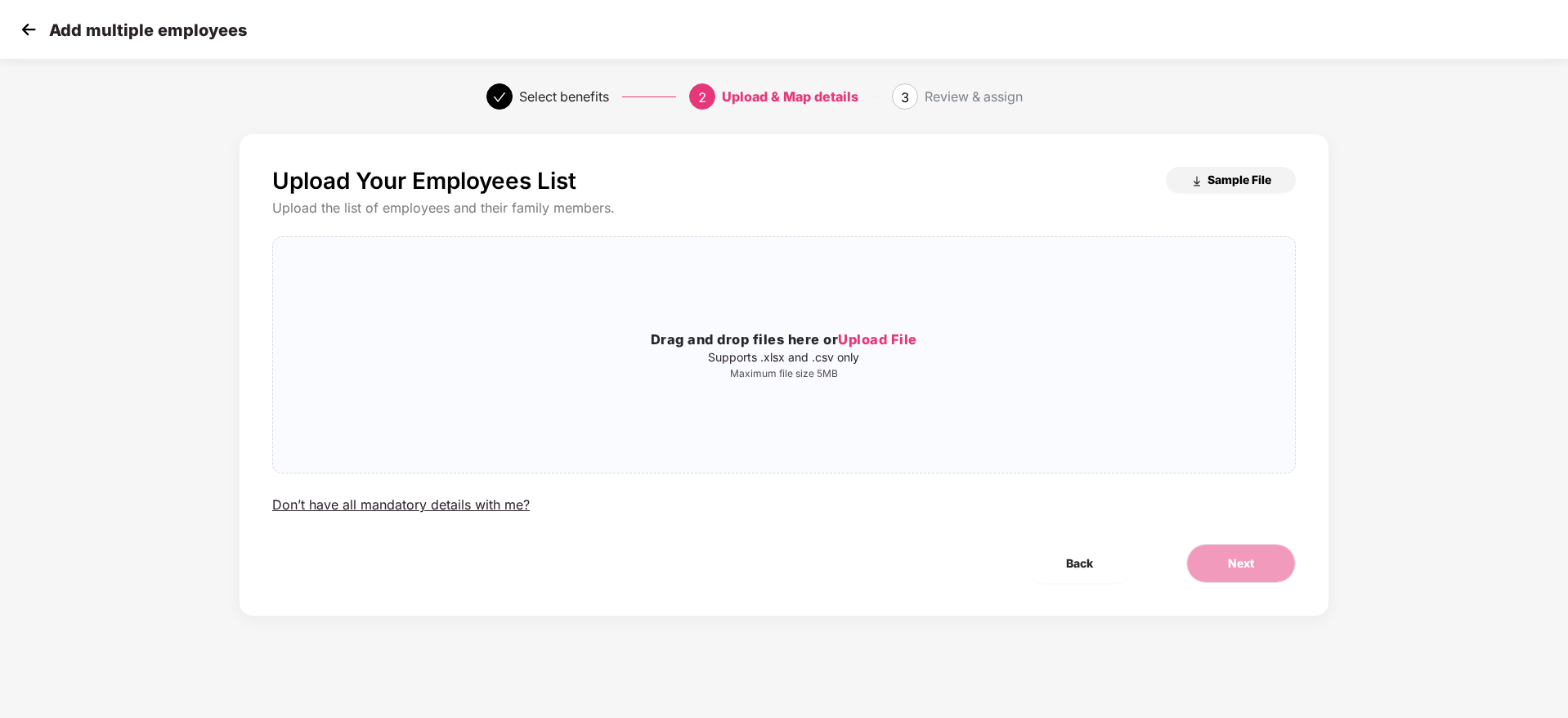
click at [1263, 181] on span "Sample File" at bounding box center [1239, 180] width 63 height 15
click at [35, 30] on img at bounding box center [28, 29] width 25 height 25
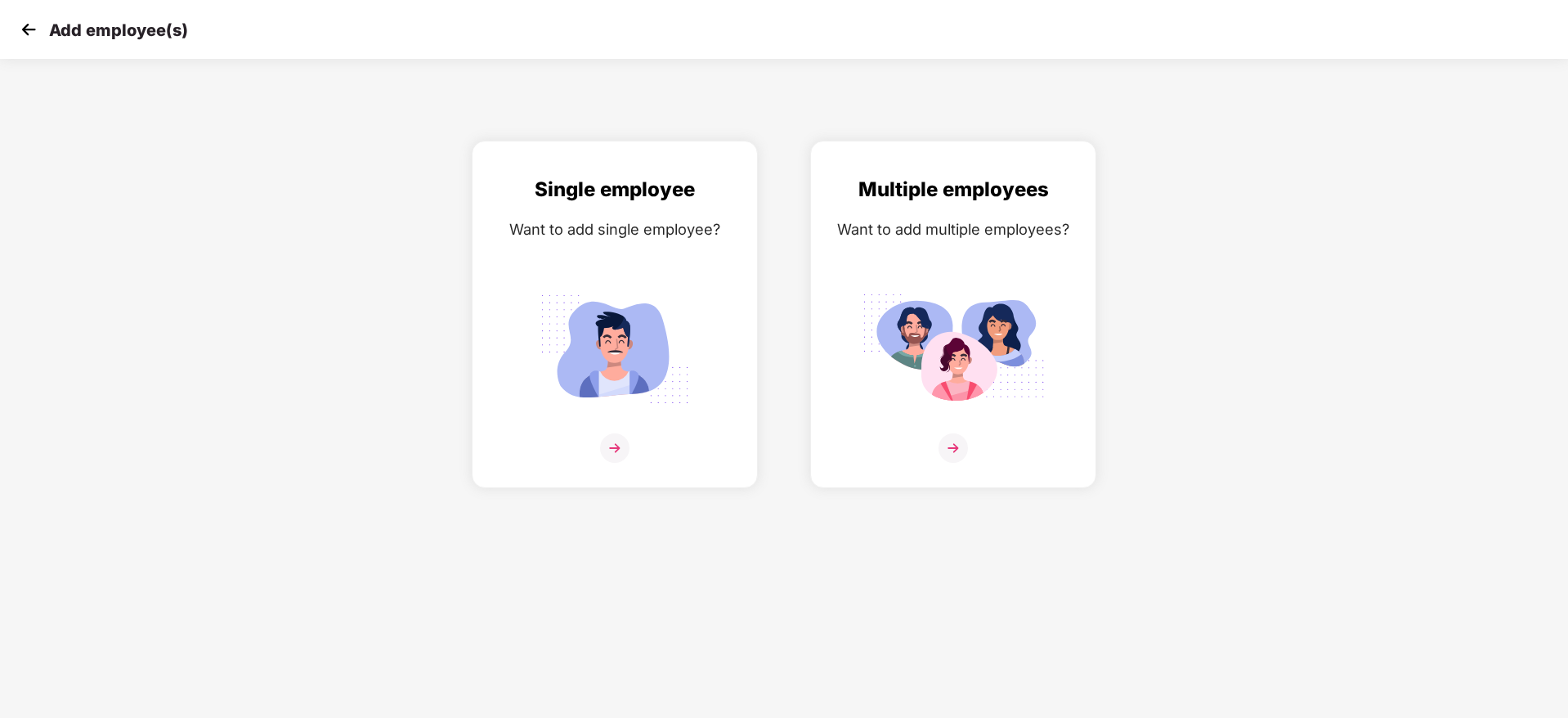
click at [35, 30] on img at bounding box center [28, 29] width 25 height 25
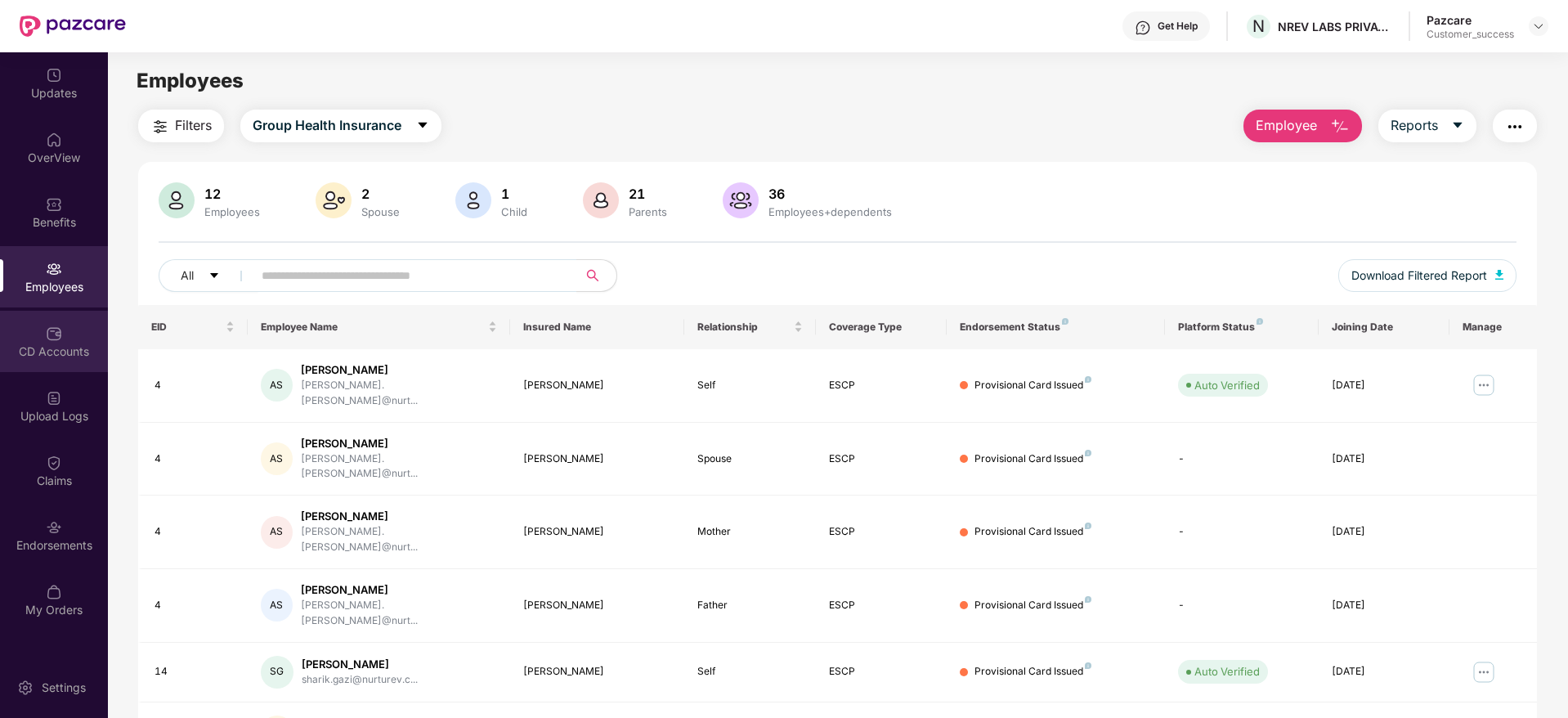
click at [58, 321] on div "CD Accounts" at bounding box center [54, 341] width 108 height 61
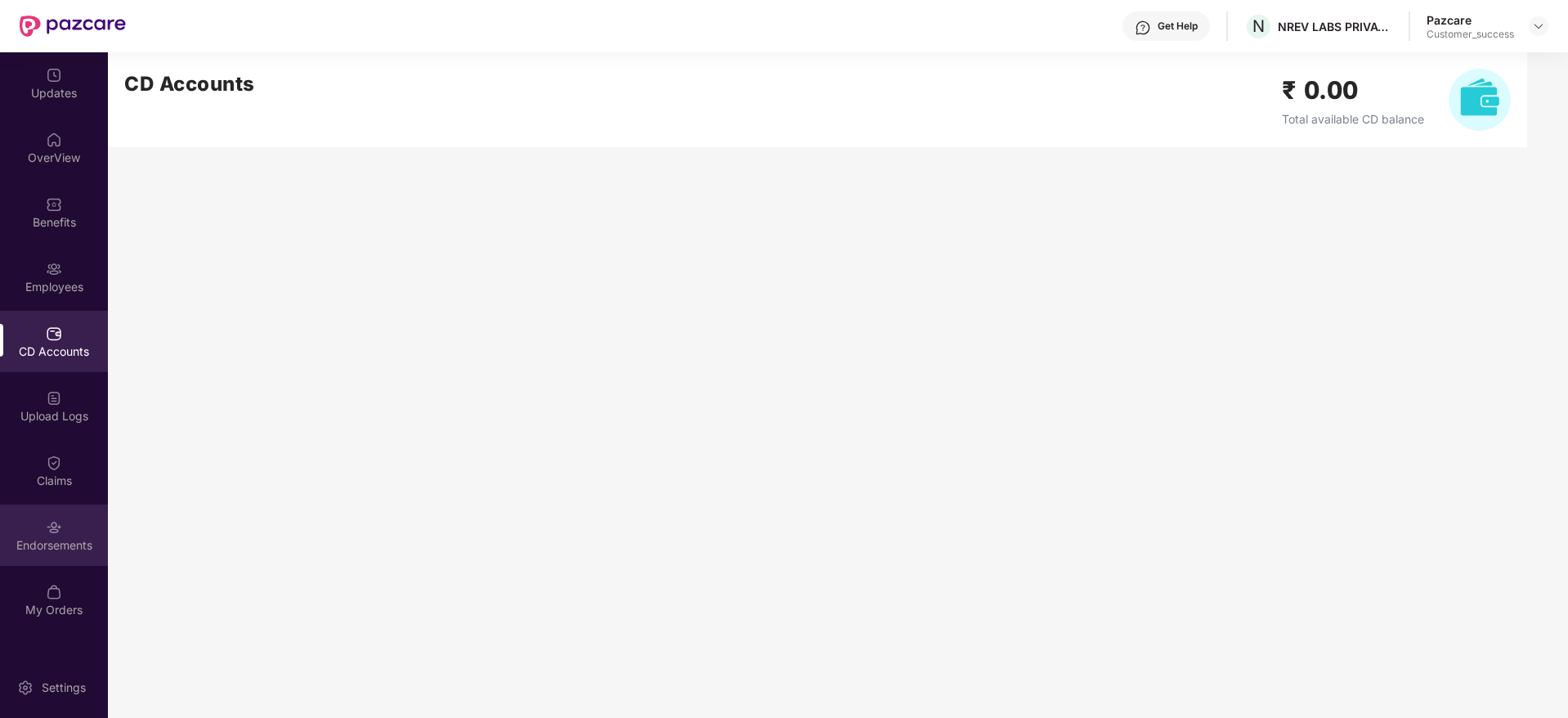
click at [45, 556] on div "Endorsements" at bounding box center [54, 534] width 108 height 61
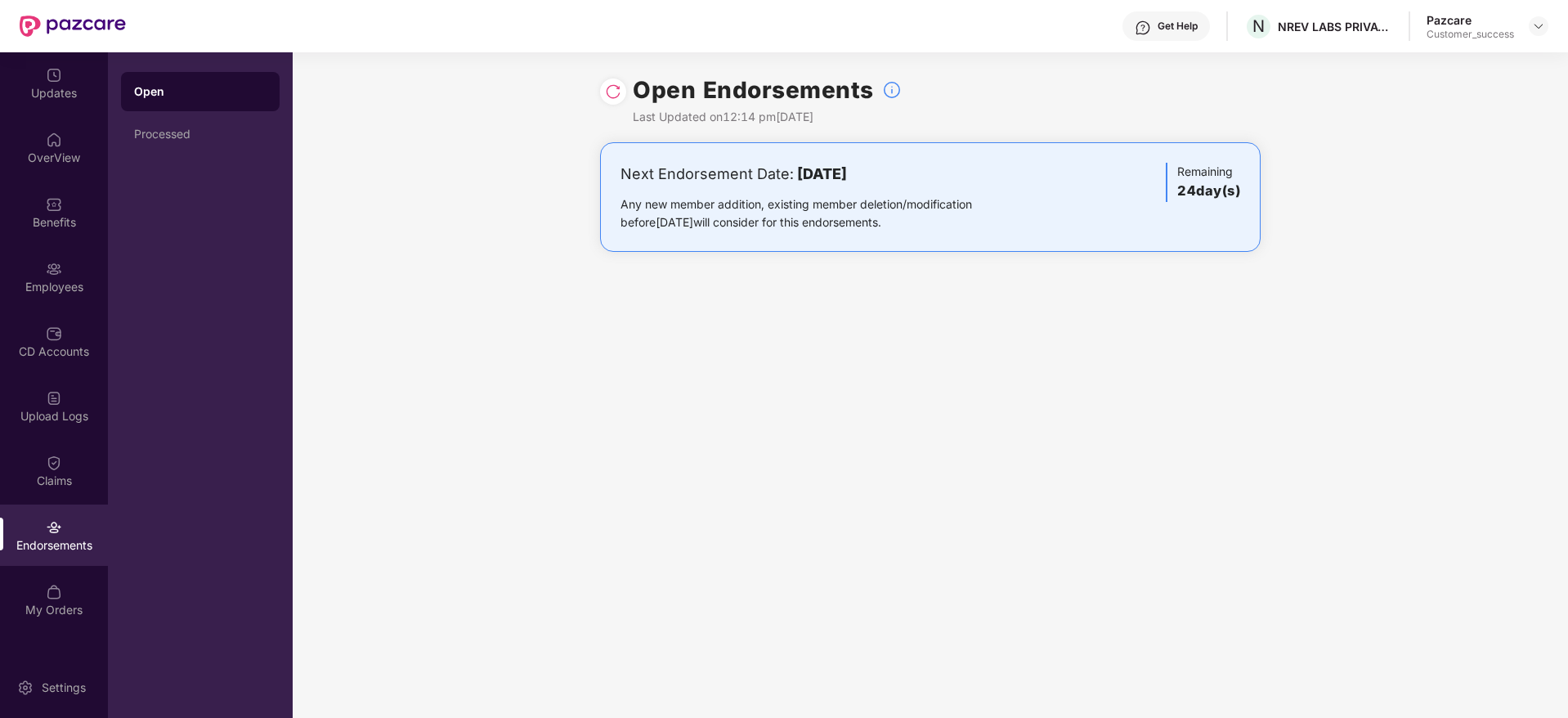
click at [878, 396] on div "Open Endorsements Last Updated on 12:14 pm, 13 Aug 2025 Next Endorsement Date: …" at bounding box center [931, 385] width 1276 height 666
click at [958, 375] on div "Open Endorsements Last Updated on 12:14 pm, 13 Aug 2025 Next Endorsement Date: …" at bounding box center [931, 385] width 1276 height 666
click at [55, 463] on img at bounding box center [53, 463] width 16 height 16
